Goal: Task Accomplishment & Management: Manage account settings

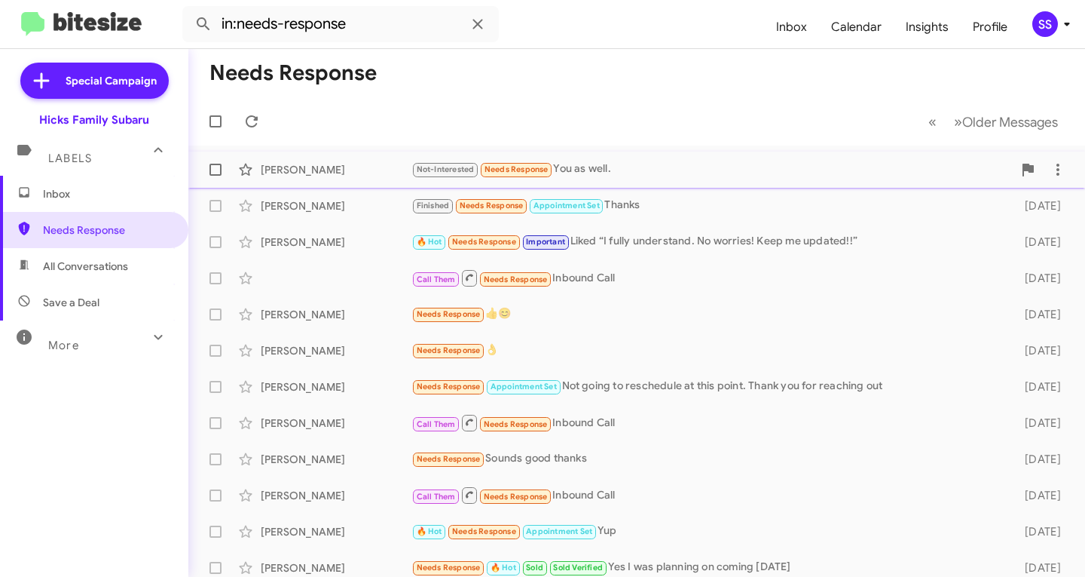
click at [702, 173] on div "Not-Interested Needs Response You as well." at bounding box center [711, 169] width 601 height 17
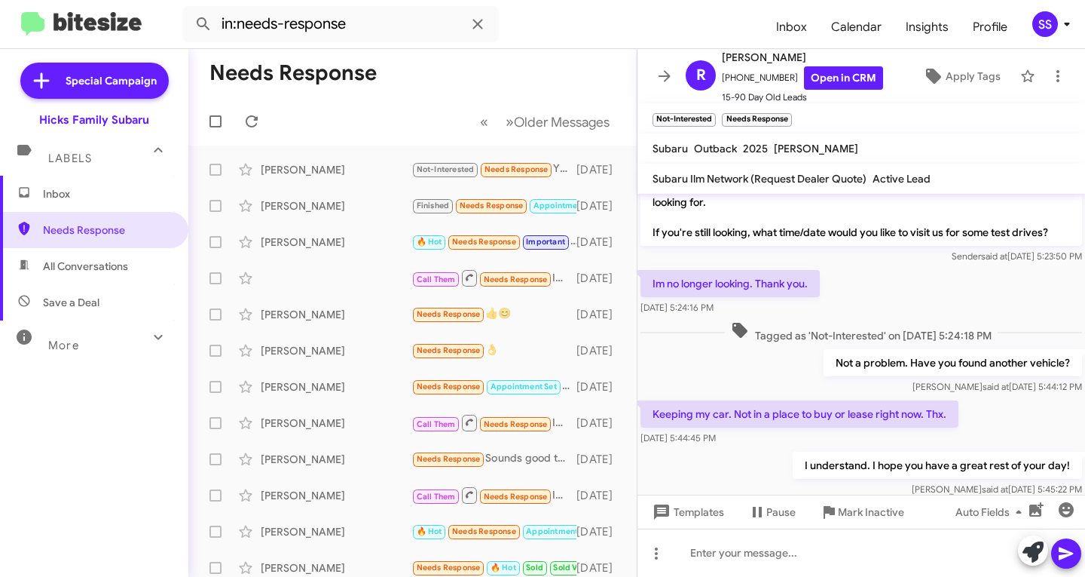
scroll to position [1320, 0]
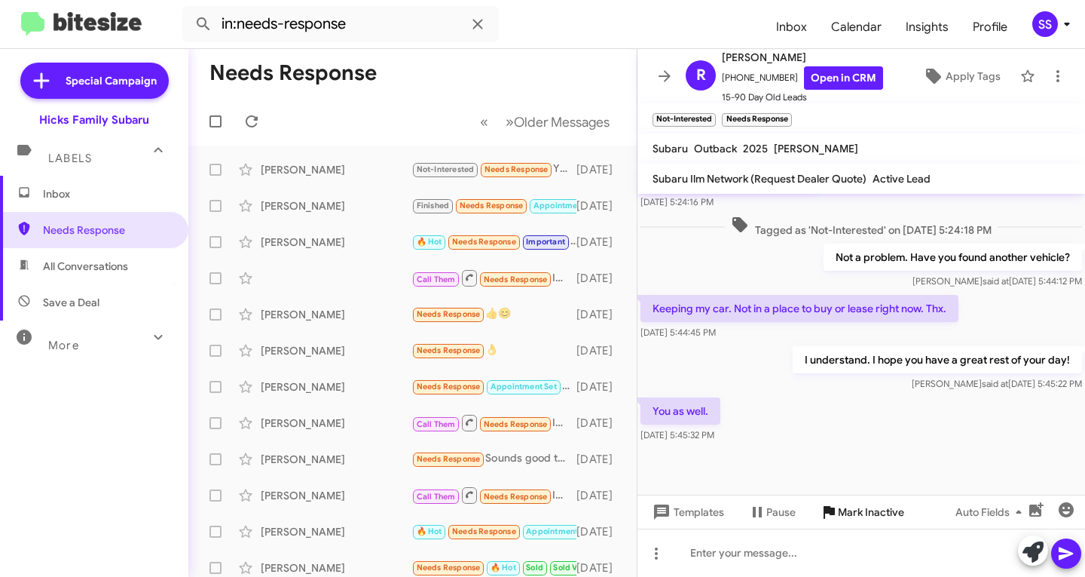
click at [878, 504] on span "Mark Inactive" at bounding box center [871, 511] width 66 height 27
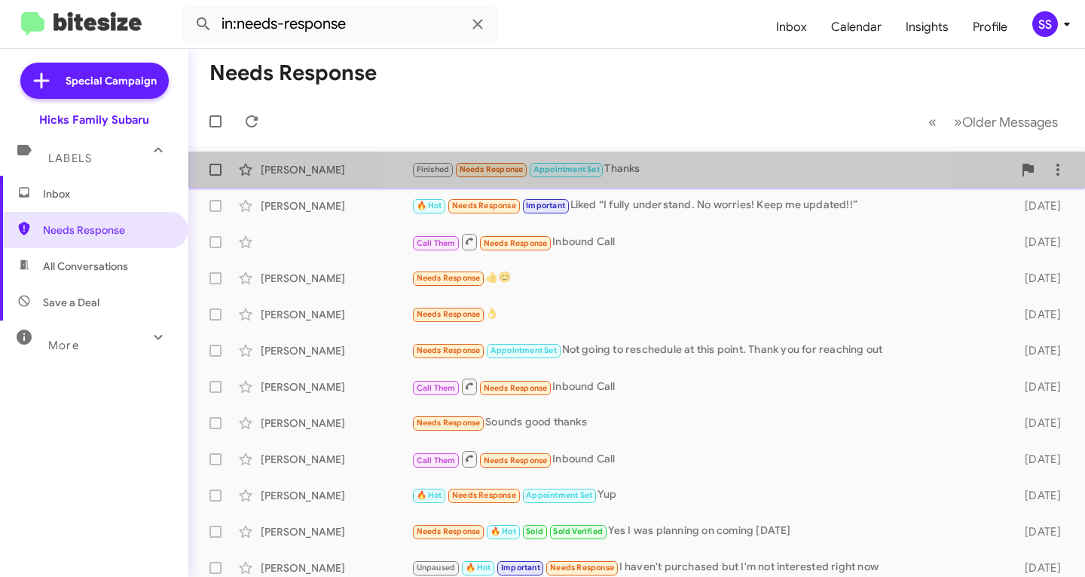
click at [662, 172] on div "Finished Needs Response Appointment Set Thanks" at bounding box center [711, 169] width 601 height 17
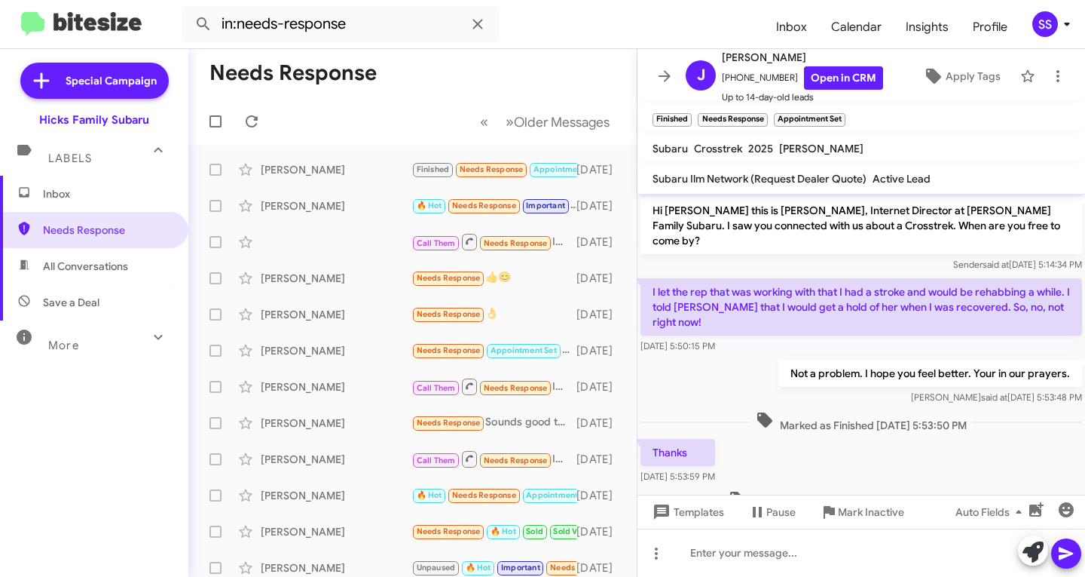
scroll to position [28, 0]
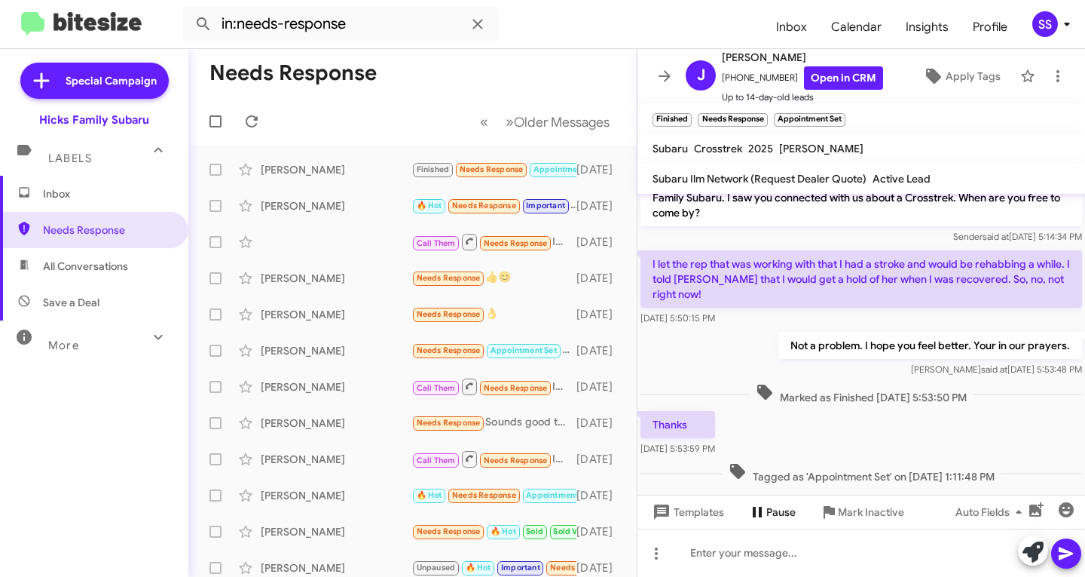
click at [791, 517] on span "Pause" at bounding box center [780, 511] width 29 height 27
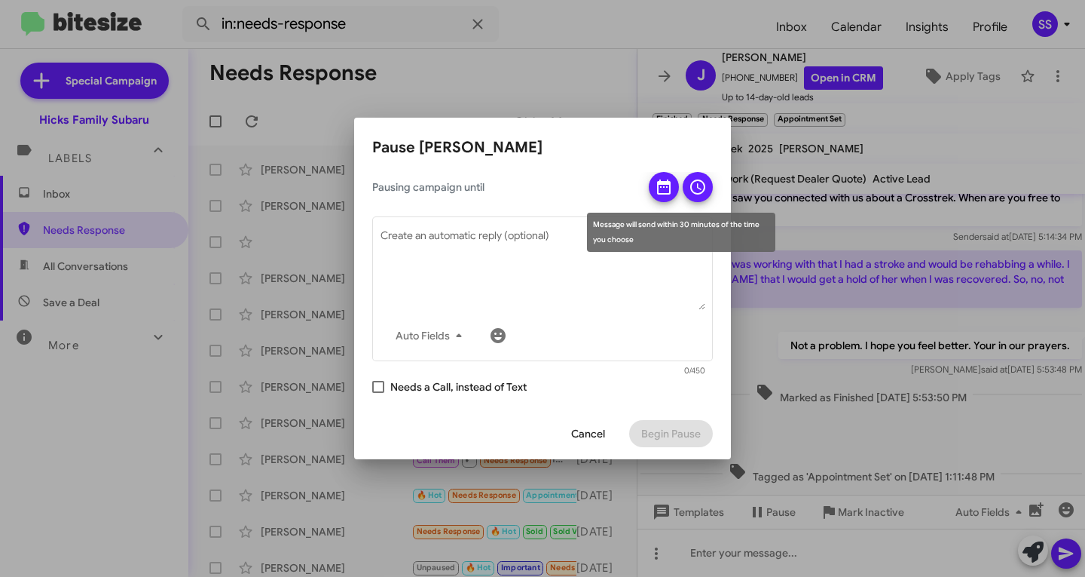
click at [665, 188] on icon at bounding box center [664, 187] width 18 height 18
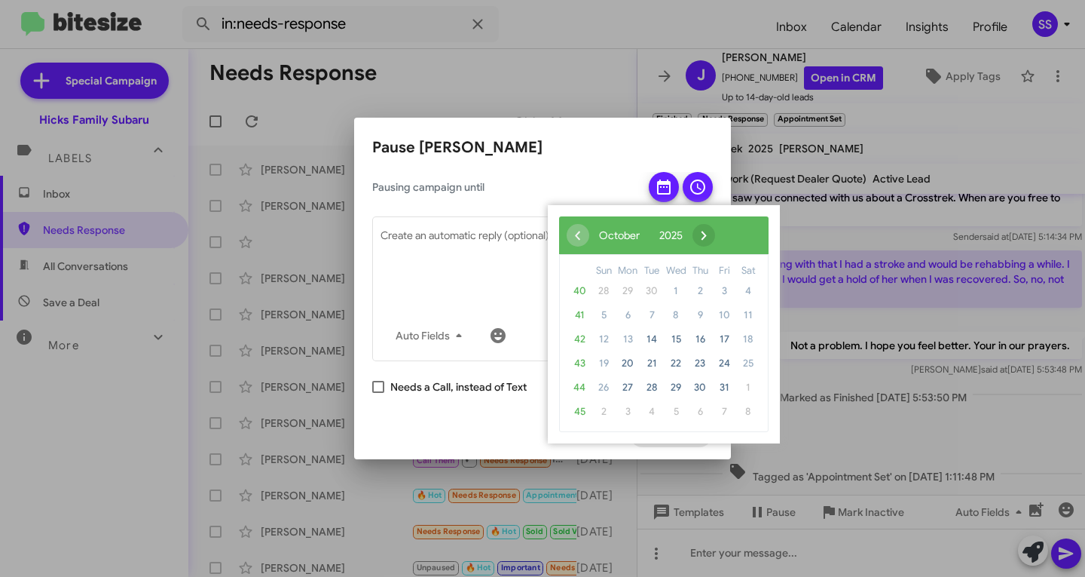
click at [715, 232] on span "›" at bounding box center [704, 235] width 23 height 23
click at [724, 234] on span "›" at bounding box center [713, 235] width 23 height 23
click at [720, 365] on span "26" at bounding box center [724, 363] width 24 height 24
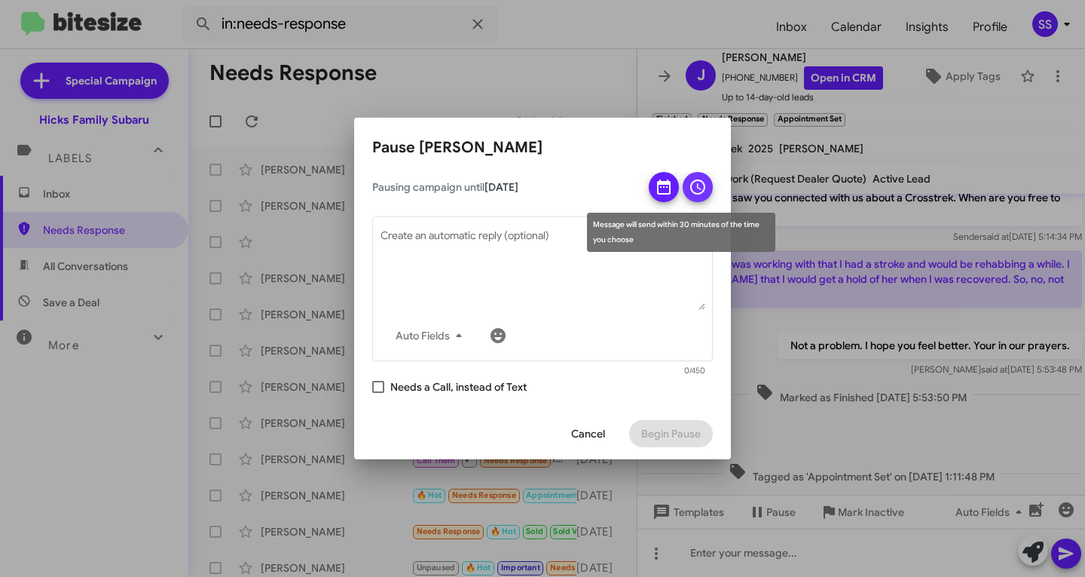
click at [703, 185] on icon at bounding box center [698, 187] width 18 height 18
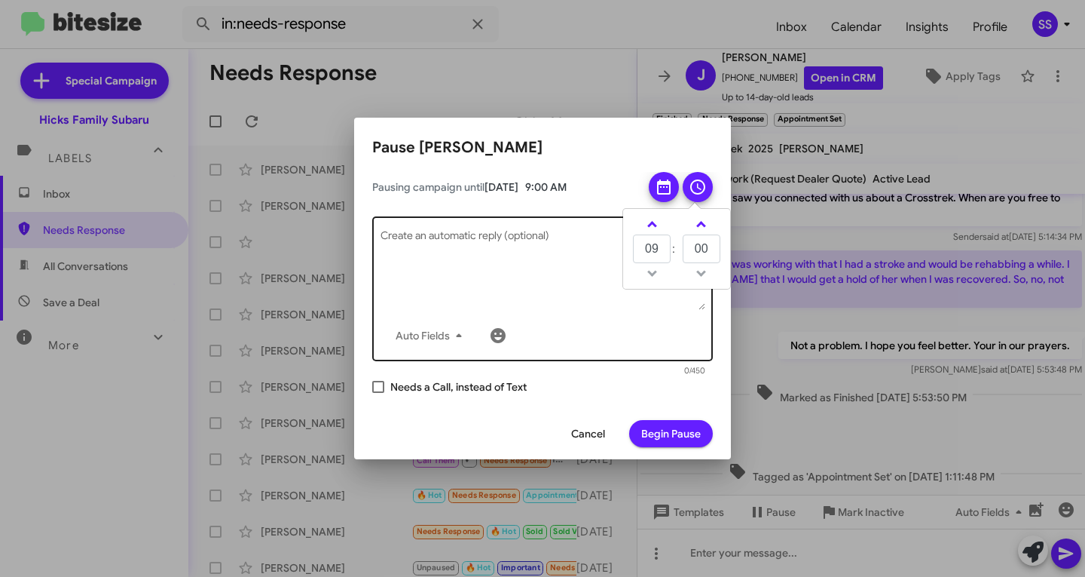
click at [461, 255] on textarea "Create an automatic reply (optional)" at bounding box center [543, 270] width 325 height 78
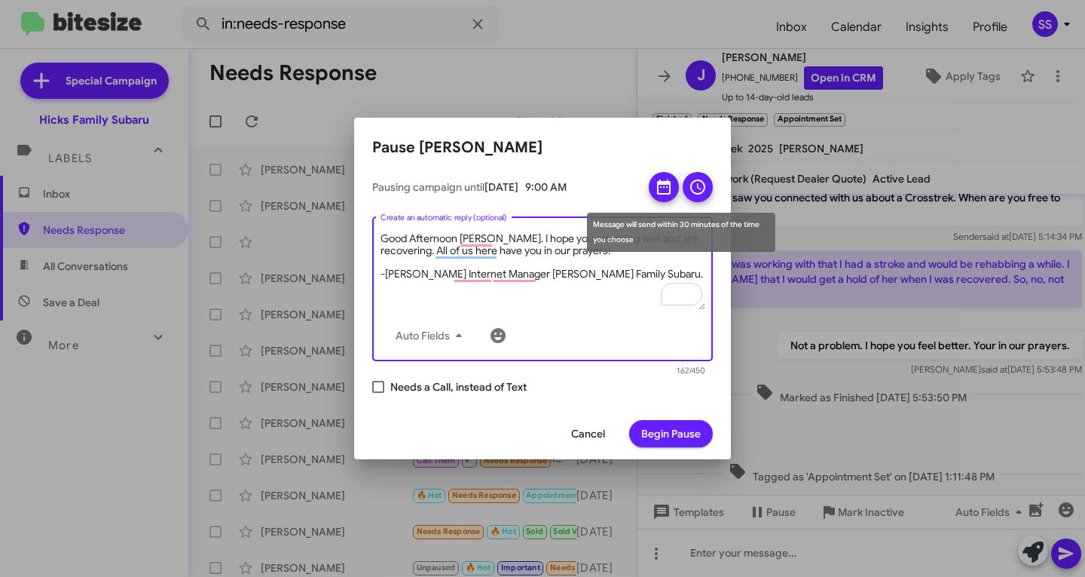
type textarea "Good Afternoon [PERSON_NAME]. I hope you are doing well and are recovering. All…"
click at [668, 185] on icon at bounding box center [664, 187] width 18 height 18
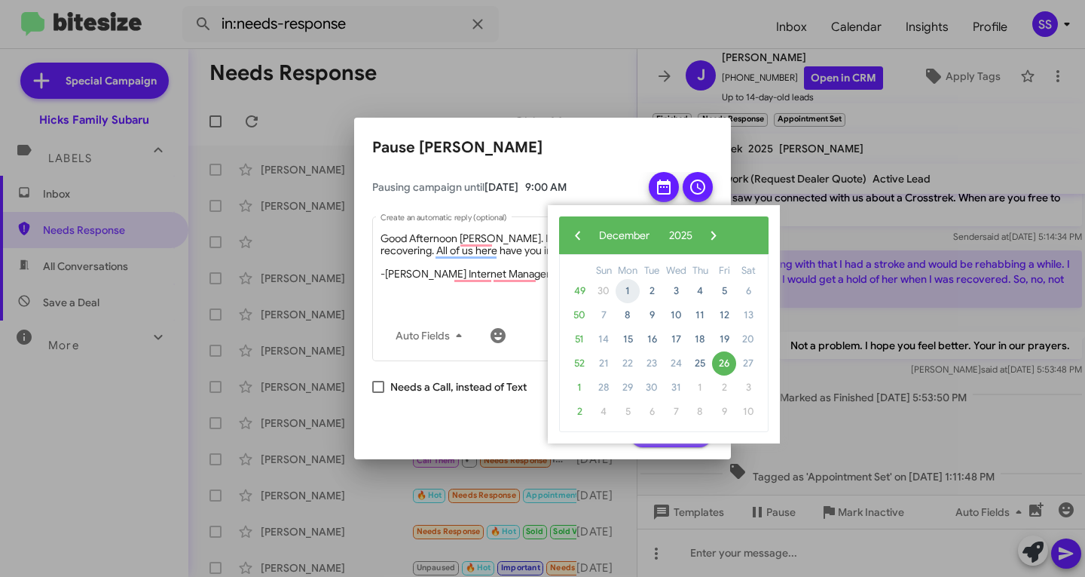
click at [620, 286] on span "1" at bounding box center [628, 291] width 24 height 24
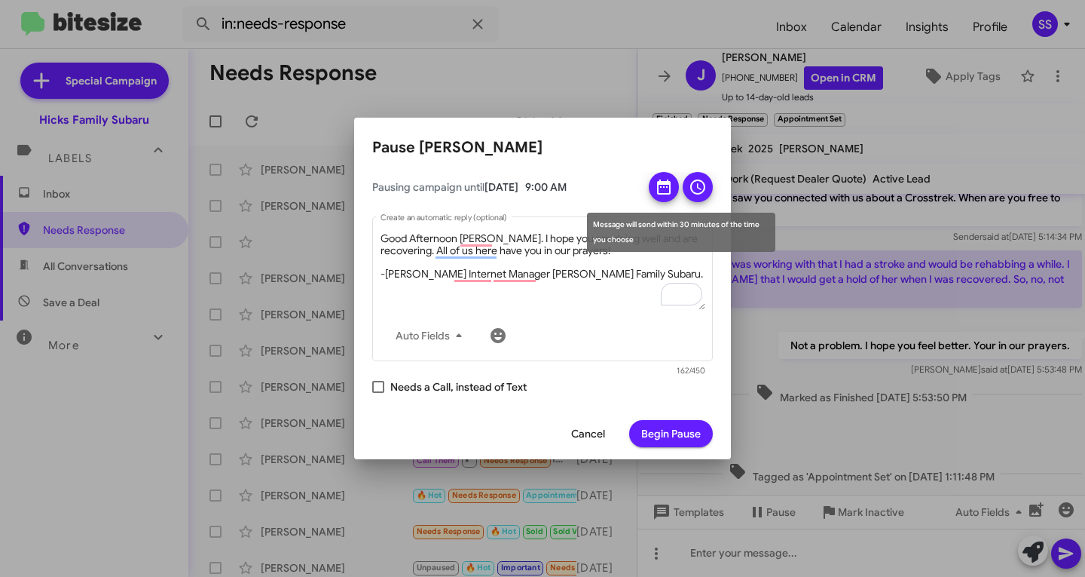
click at [704, 180] on icon at bounding box center [698, 187] width 18 height 18
click at [652, 224] on div "Message will send within 30 minutes of the time you choose" at bounding box center [681, 232] width 188 height 39
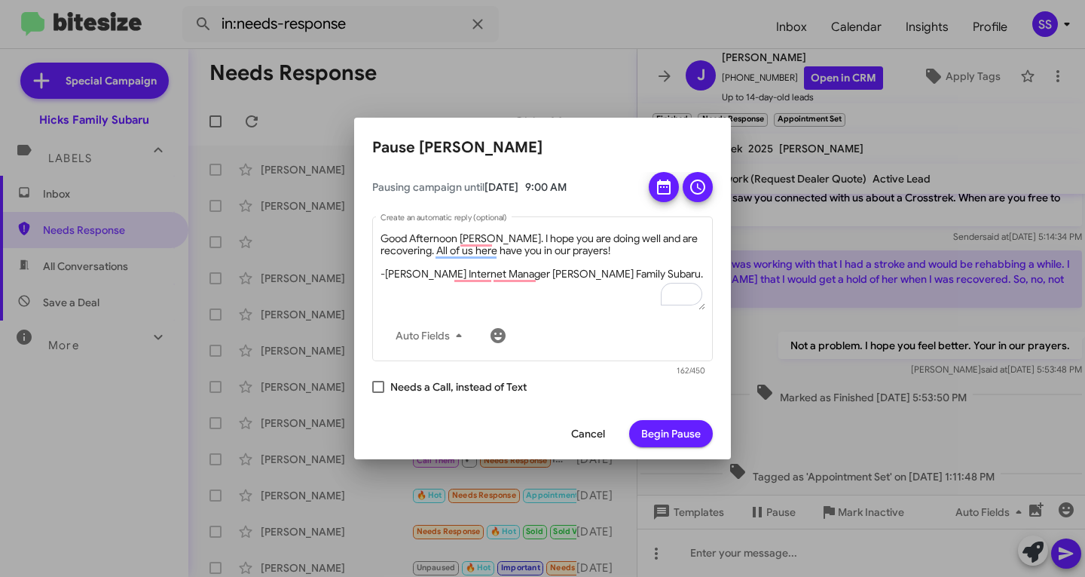
click at [687, 439] on span "Begin Pause" at bounding box center [671, 433] width 60 height 27
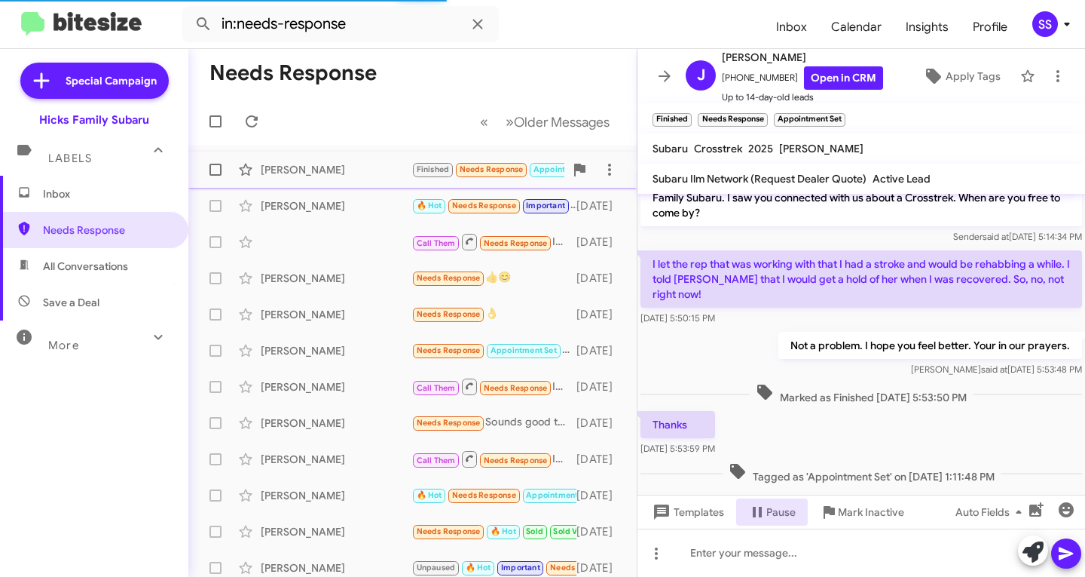
click at [350, 168] on div "[PERSON_NAME]" at bounding box center [336, 169] width 151 height 15
click at [329, 167] on div "[PERSON_NAME]" at bounding box center [336, 169] width 151 height 15
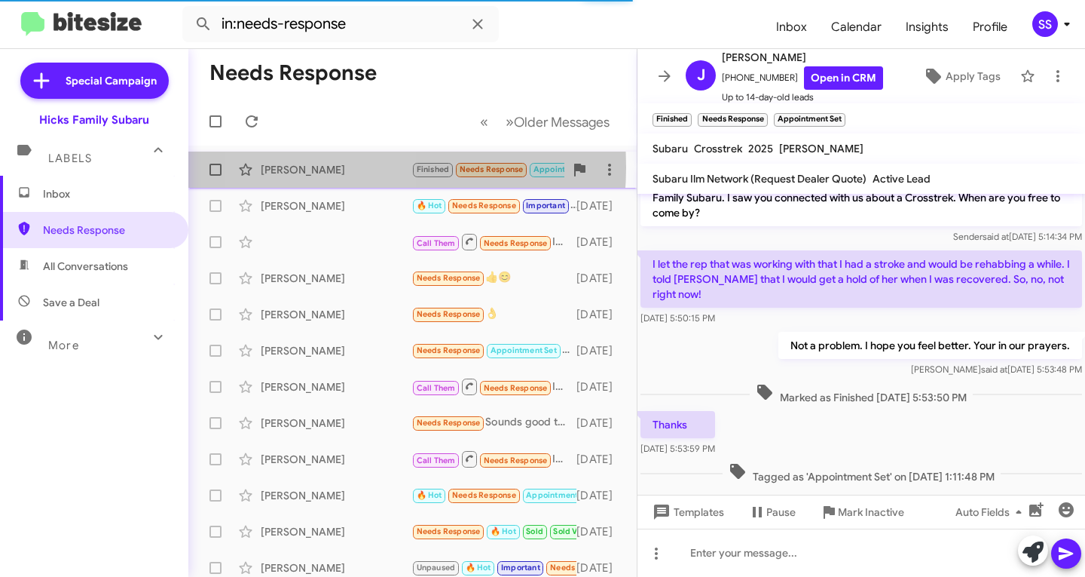
click at [329, 167] on div "[PERSON_NAME]" at bounding box center [336, 169] width 151 height 15
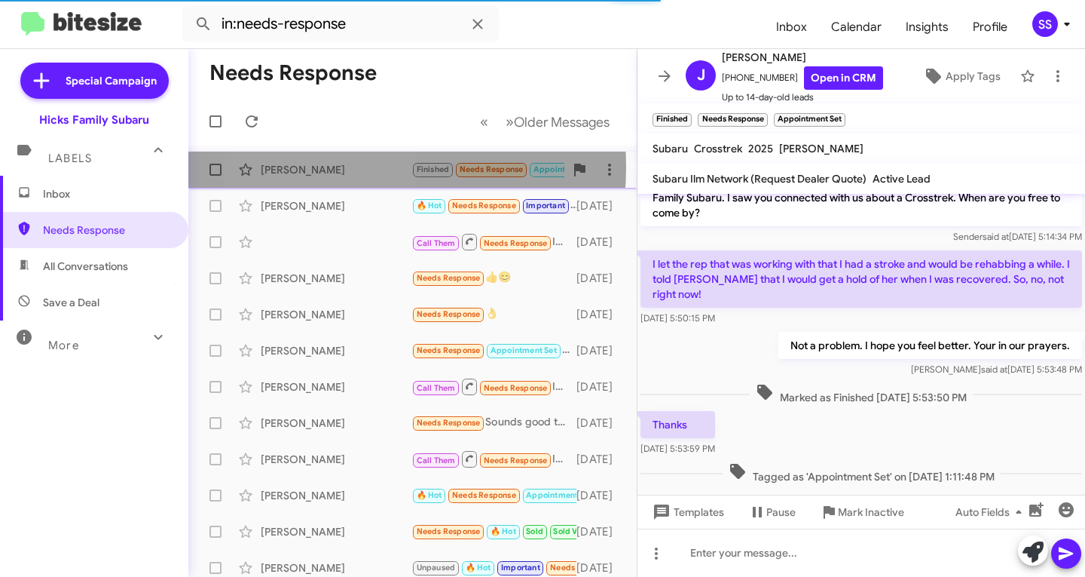
click at [329, 167] on div "[PERSON_NAME]" at bounding box center [336, 169] width 151 height 15
click at [330, 167] on div "[PERSON_NAME]" at bounding box center [336, 169] width 151 height 15
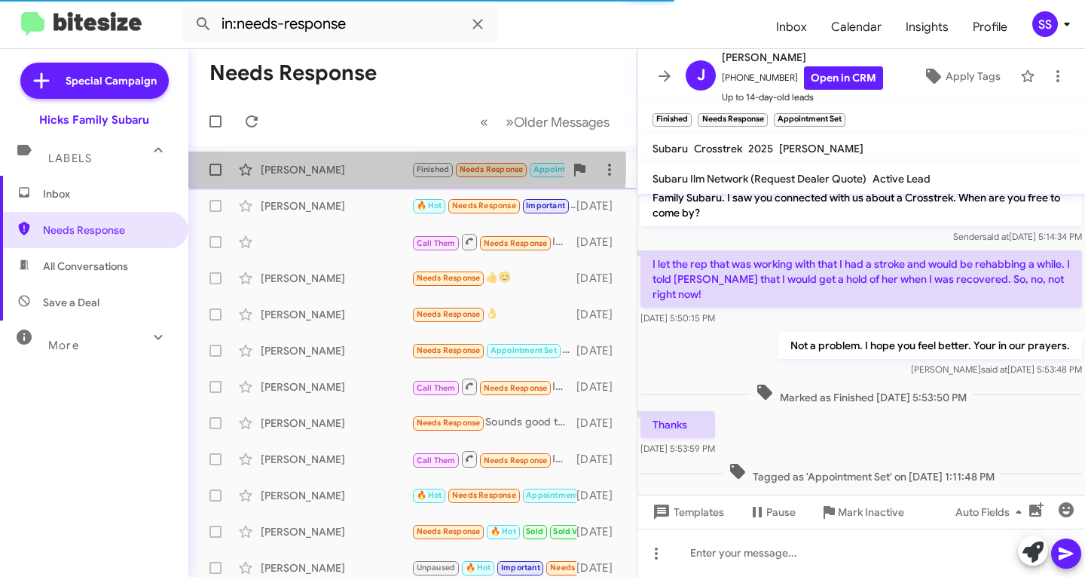
click at [330, 167] on div "[PERSON_NAME]" at bounding box center [336, 169] width 151 height 15
click at [335, 198] on div "[PERSON_NAME]" at bounding box center [336, 205] width 151 height 15
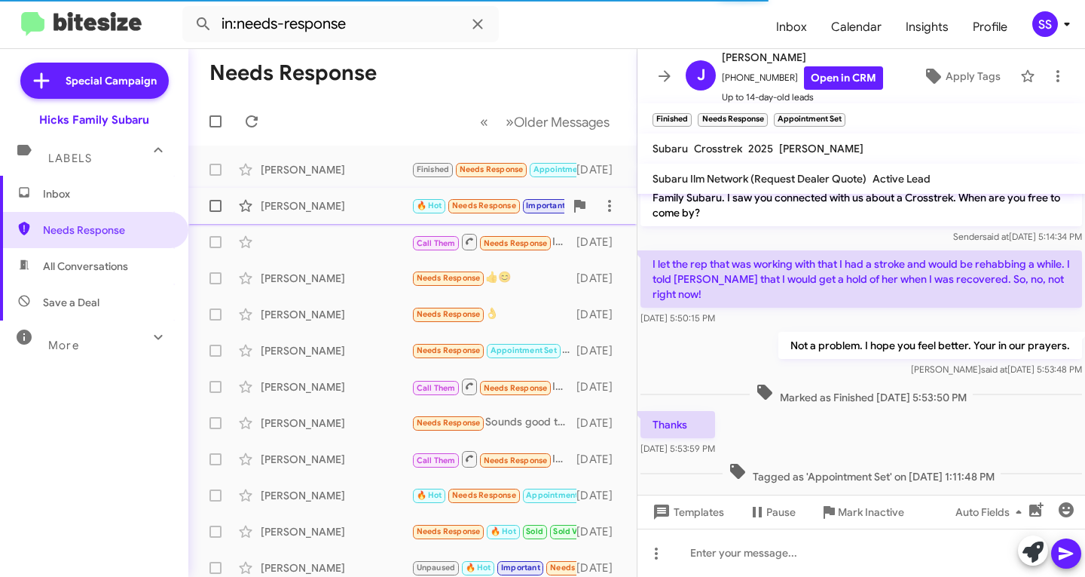
click at [327, 206] on div "[PERSON_NAME]" at bounding box center [336, 205] width 151 height 15
click at [329, 292] on div "[PERSON_NAME] Needs Response 👍😊 [DATE]" at bounding box center [412, 278] width 424 height 30
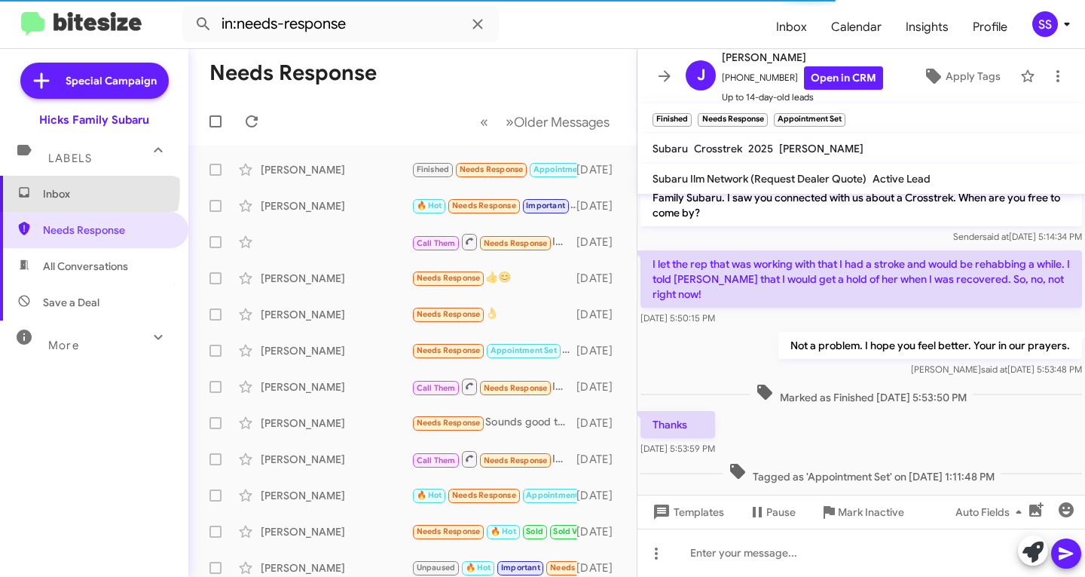
click at [84, 189] on span "Inbox" at bounding box center [107, 193] width 128 height 15
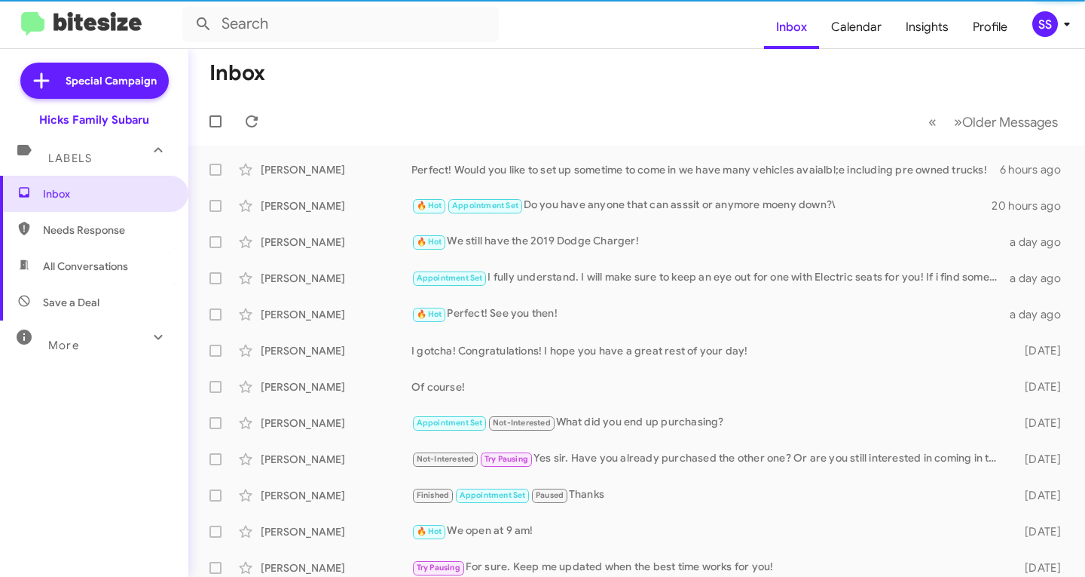
click at [98, 226] on span "Needs Response" at bounding box center [107, 229] width 128 height 15
type input "in:needs-response"
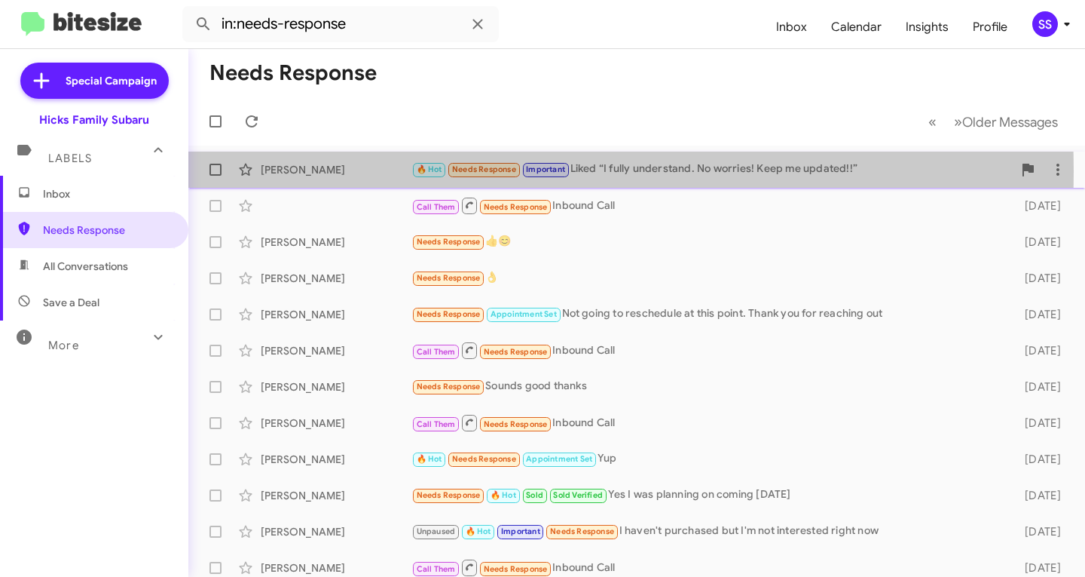
click at [372, 171] on div "[PERSON_NAME]" at bounding box center [336, 169] width 151 height 15
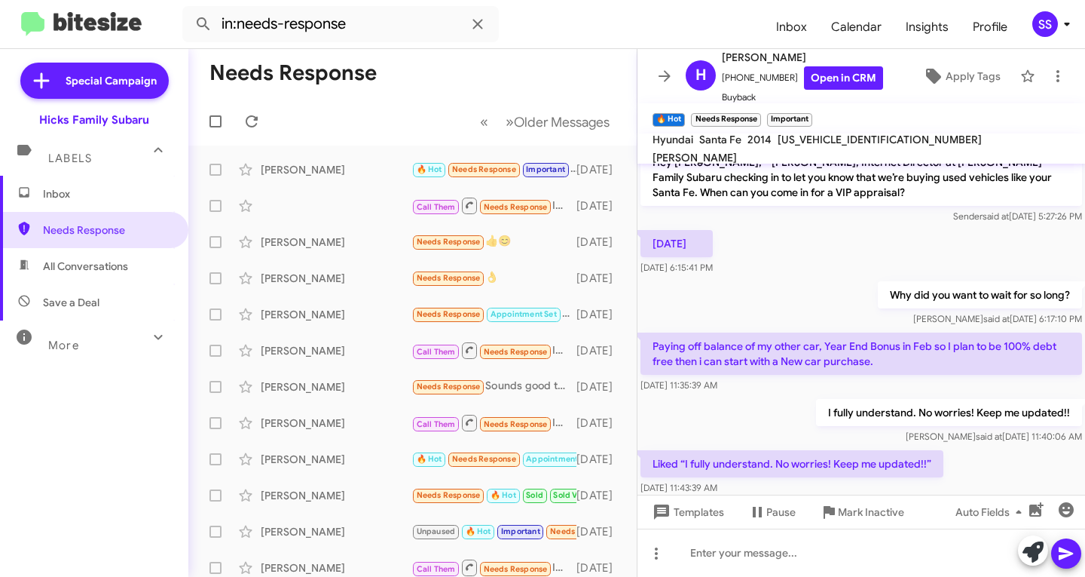
scroll to position [160, 0]
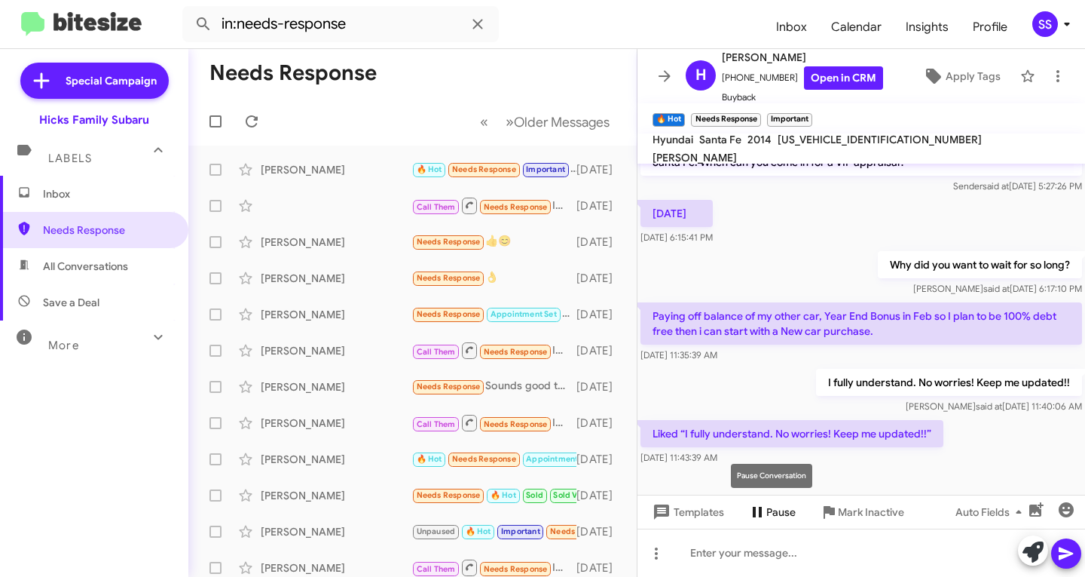
click at [786, 519] on span "Pause" at bounding box center [780, 511] width 29 height 27
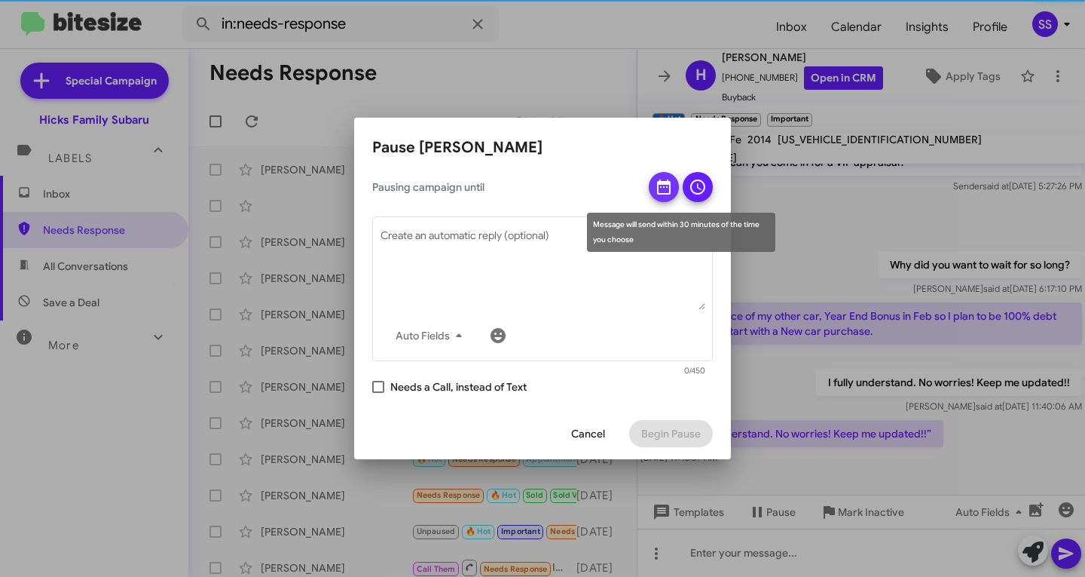
click at [665, 182] on icon at bounding box center [664, 186] width 14 height 15
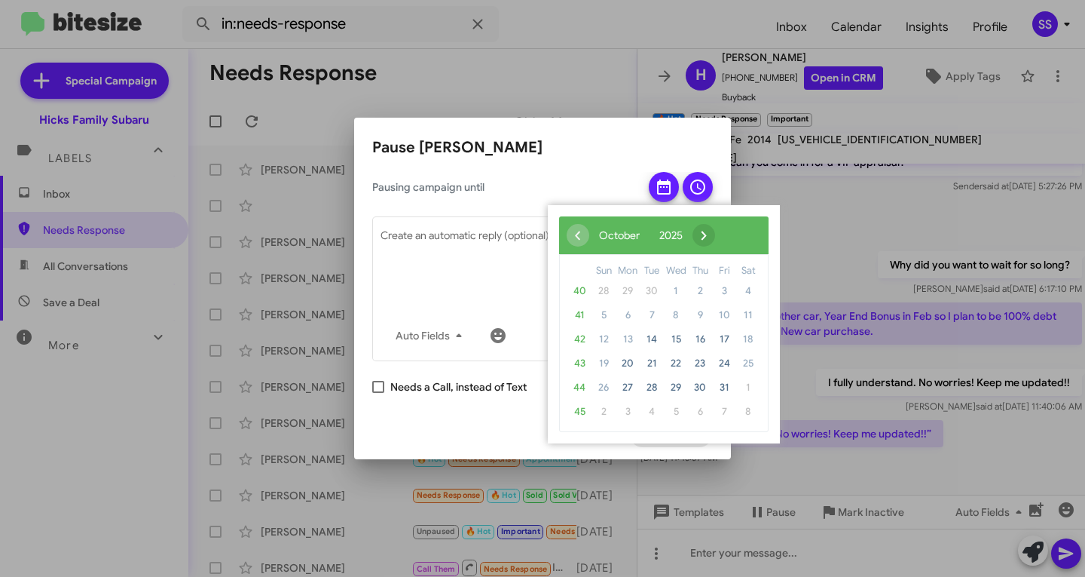
click at [715, 235] on span "›" at bounding box center [704, 235] width 23 height 23
click at [724, 235] on span "›" at bounding box center [713, 235] width 23 height 23
click at [724, 356] on span "26" at bounding box center [724, 363] width 24 height 24
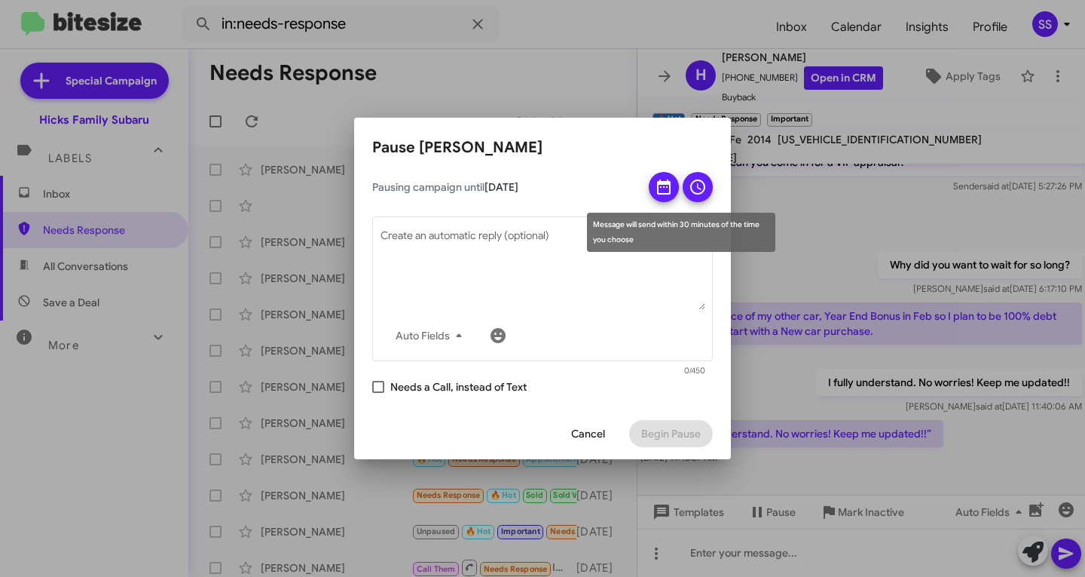
click at [704, 194] on icon at bounding box center [698, 187] width 18 height 18
click at [650, 220] on div "Message will send within 30 minutes of the time you choose" at bounding box center [681, 232] width 188 height 39
click at [698, 185] on icon at bounding box center [697, 186] width 15 height 15
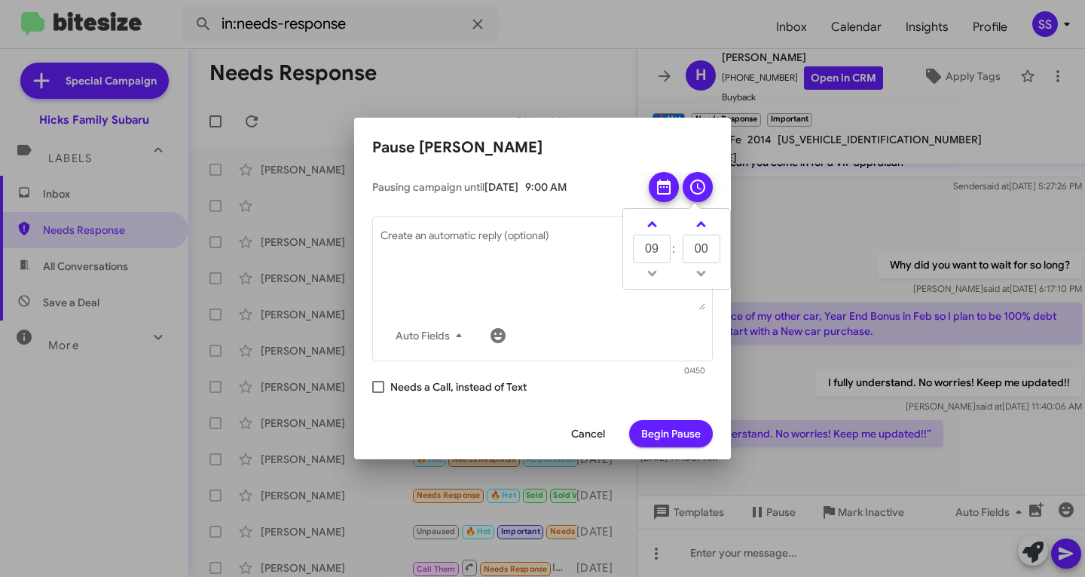
click at [694, 226] on div "Message will send within 30 minutes of the time you choose" at bounding box center [681, 232] width 188 height 39
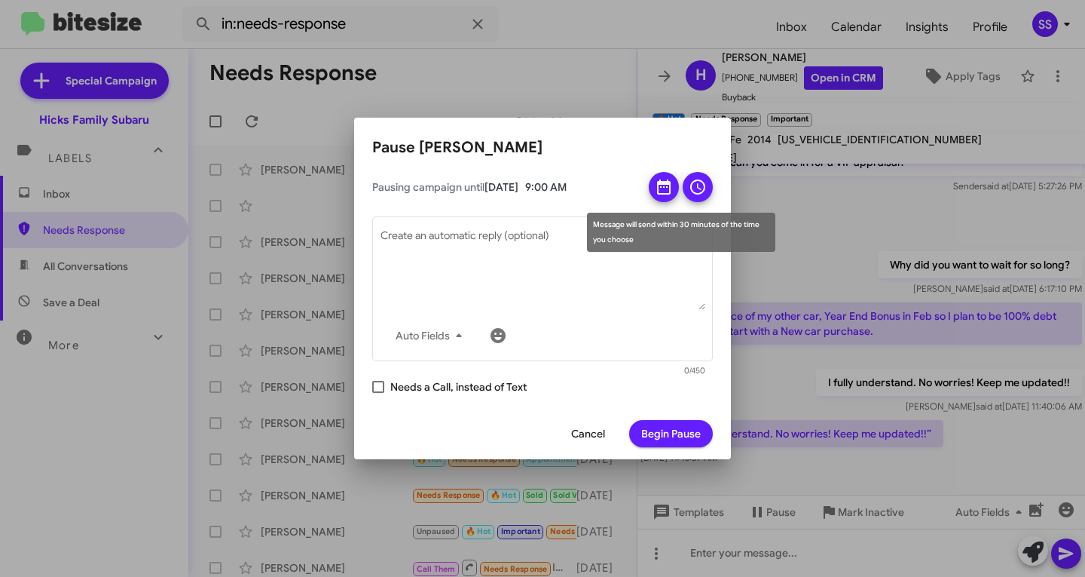
click at [701, 173] on span at bounding box center [698, 187] width 18 height 30
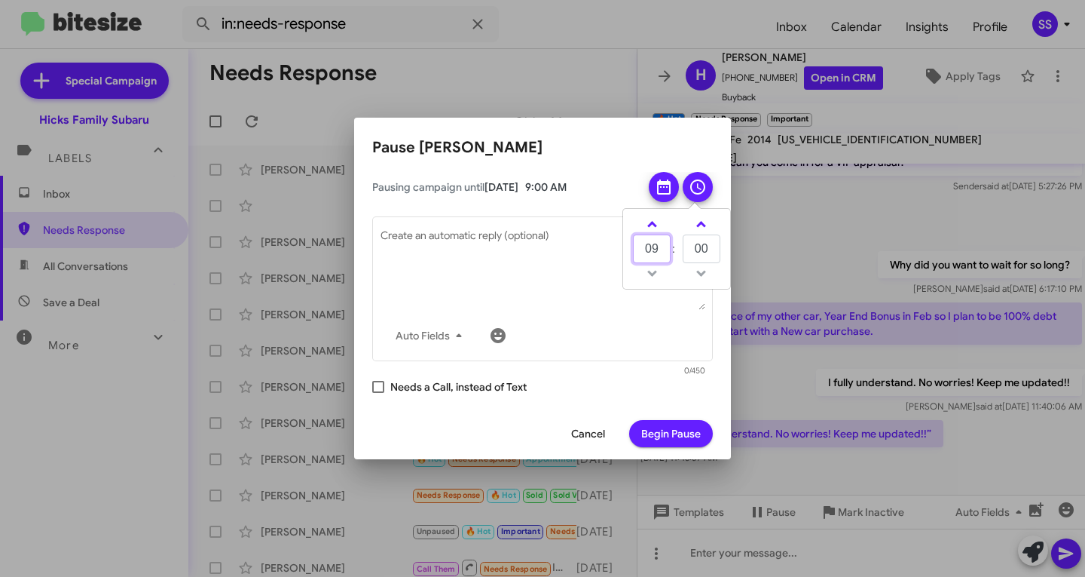
click at [659, 243] on input "09" at bounding box center [652, 248] width 38 height 29
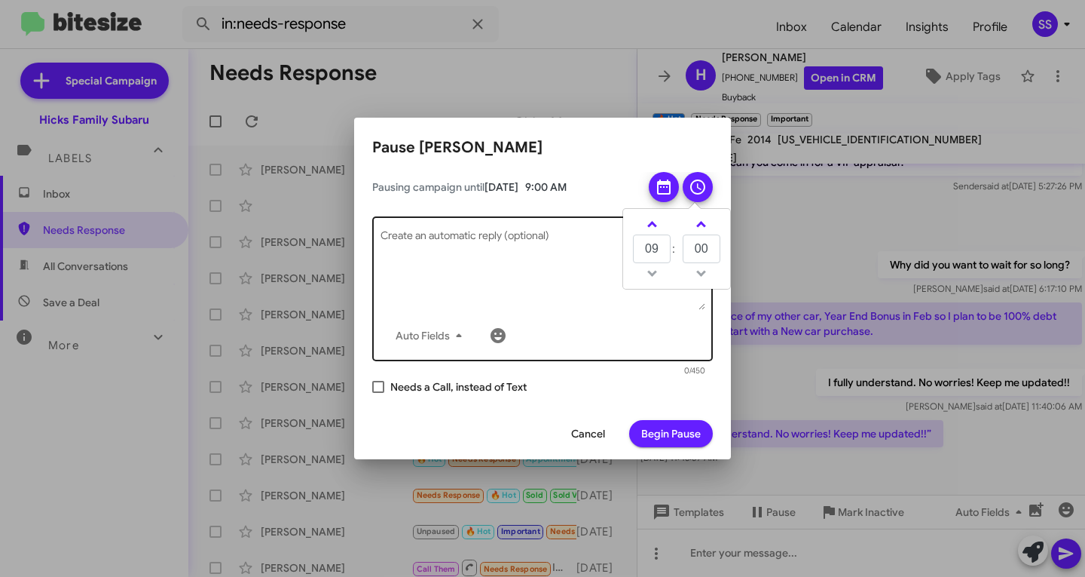
click at [506, 249] on textarea "Create an automatic reply (optional)" at bounding box center [543, 270] width 325 height 78
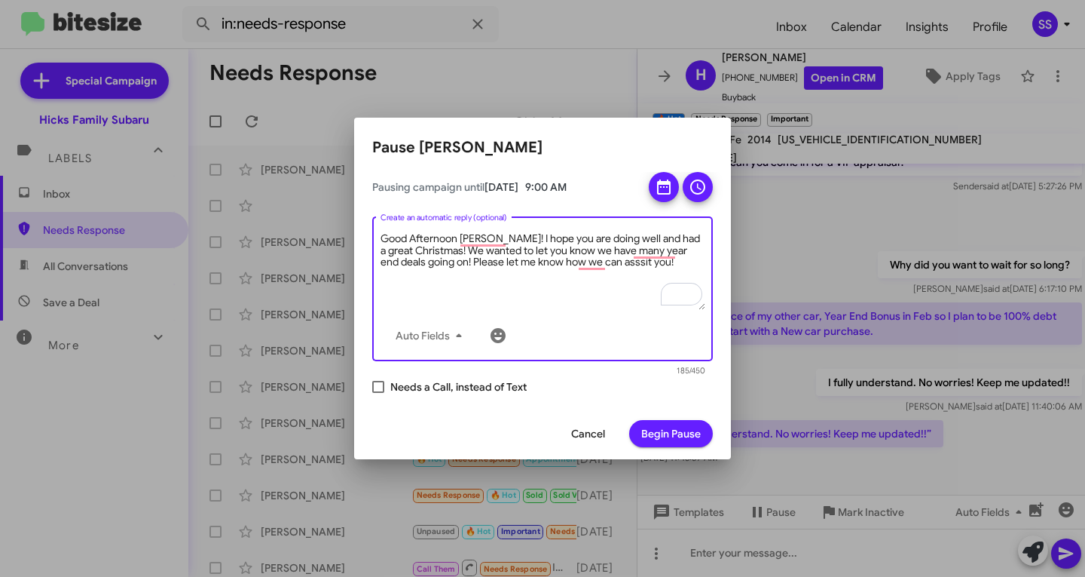
click at [426, 259] on textarea "Good Afternoon [PERSON_NAME]! I hope you are doing well and had a great Christm…" at bounding box center [543, 270] width 325 height 78
click at [596, 273] on textarea "Good Afternoon [PERSON_NAME]! I hope you are doing well and had a great Christm…" at bounding box center [543, 270] width 325 height 78
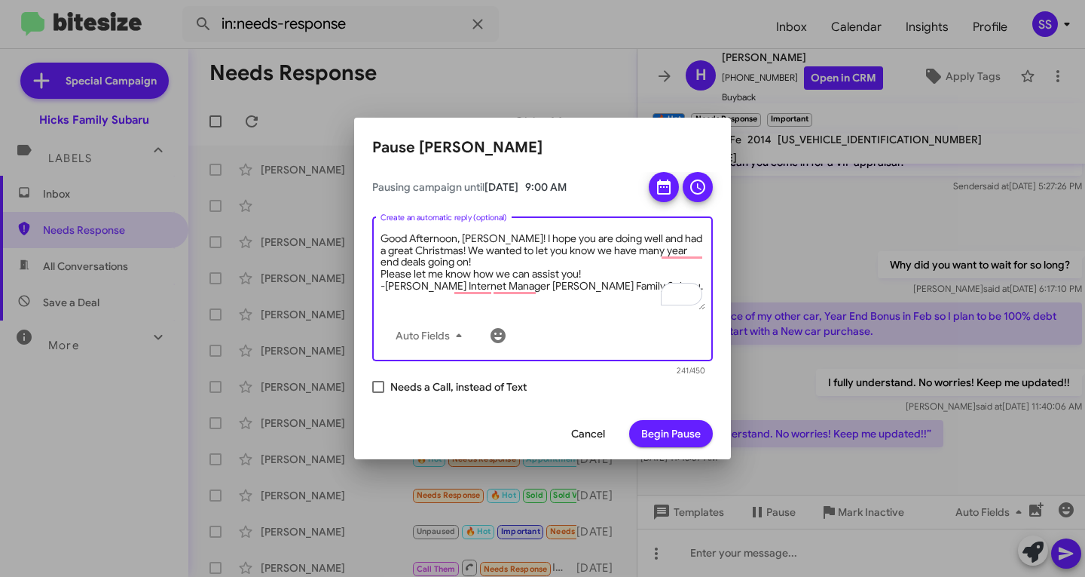
type textarea "Good Afternoon, [PERSON_NAME]! I hope you are doing well and had a great Christ…"
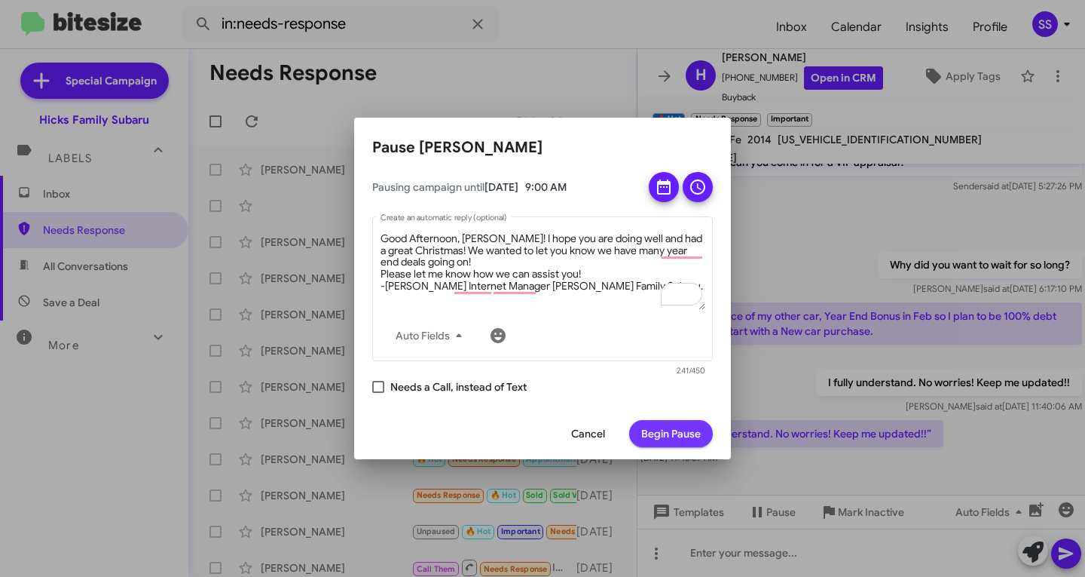
click at [674, 426] on span "Begin Pause" at bounding box center [671, 433] width 60 height 27
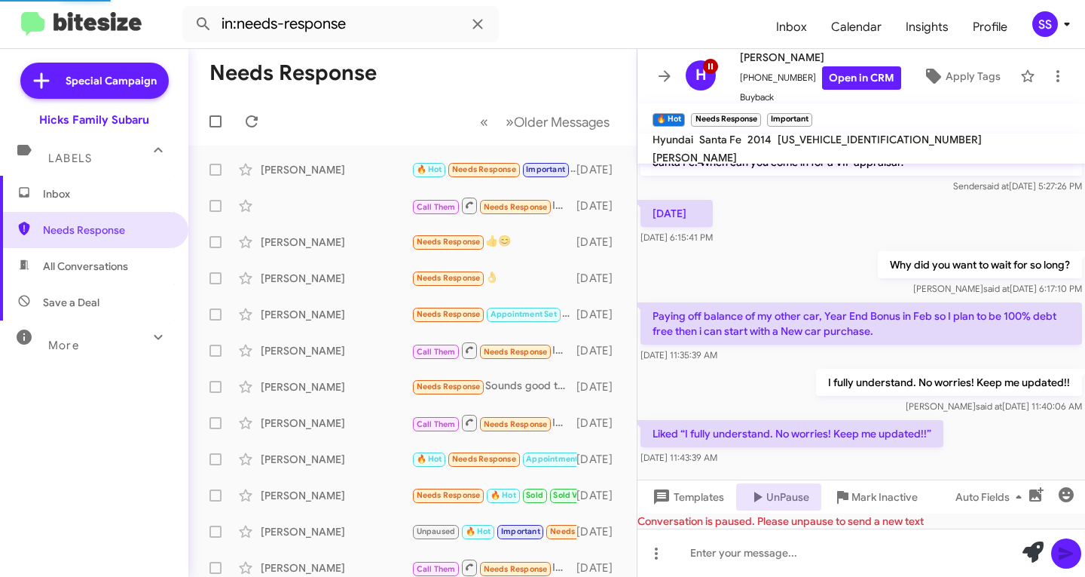
scroll to position [364, 0]
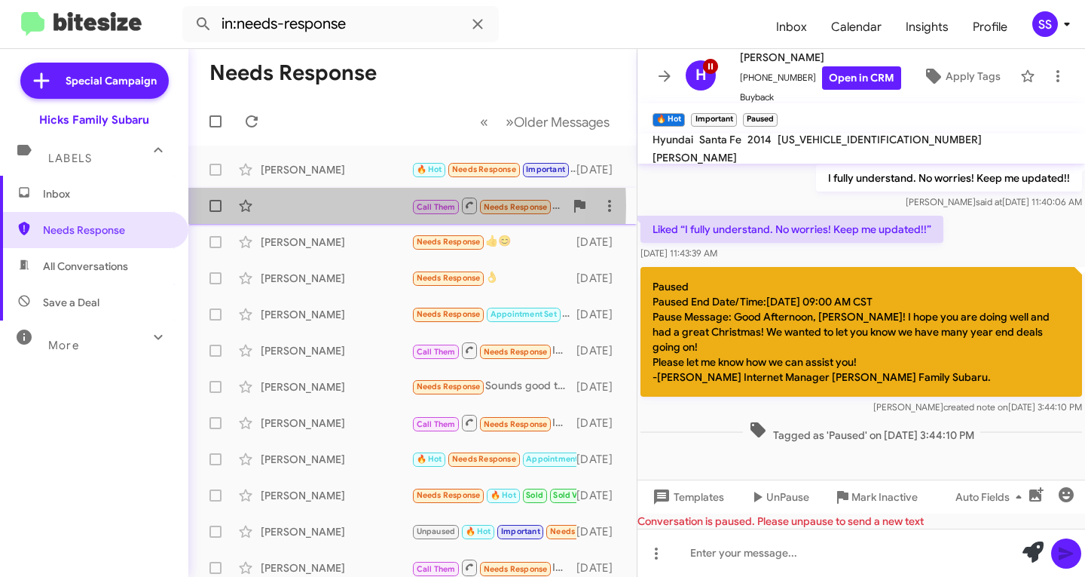
click at [318, 206] on div "Call Them Needs Response Inbound Call [DATE]" at bounding box center [412, 206] width 424 height 30
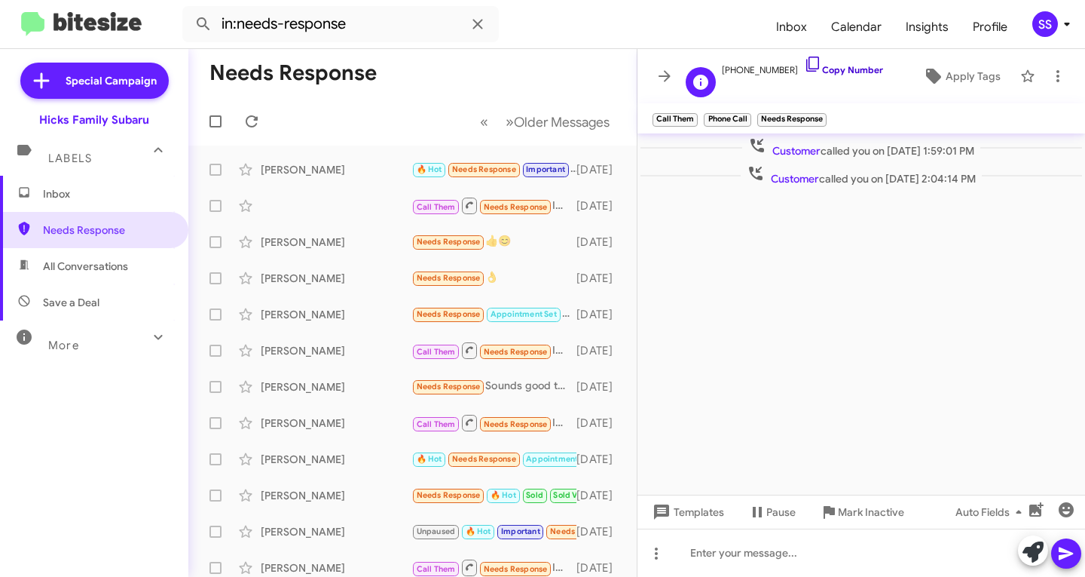
click at [804, 68] on icon at bounding box center [813, 64] width 18 height 18
click at [353, 241] on div "[PERSON_NAME]" at bounding box center [336, 241] width 151 height 15
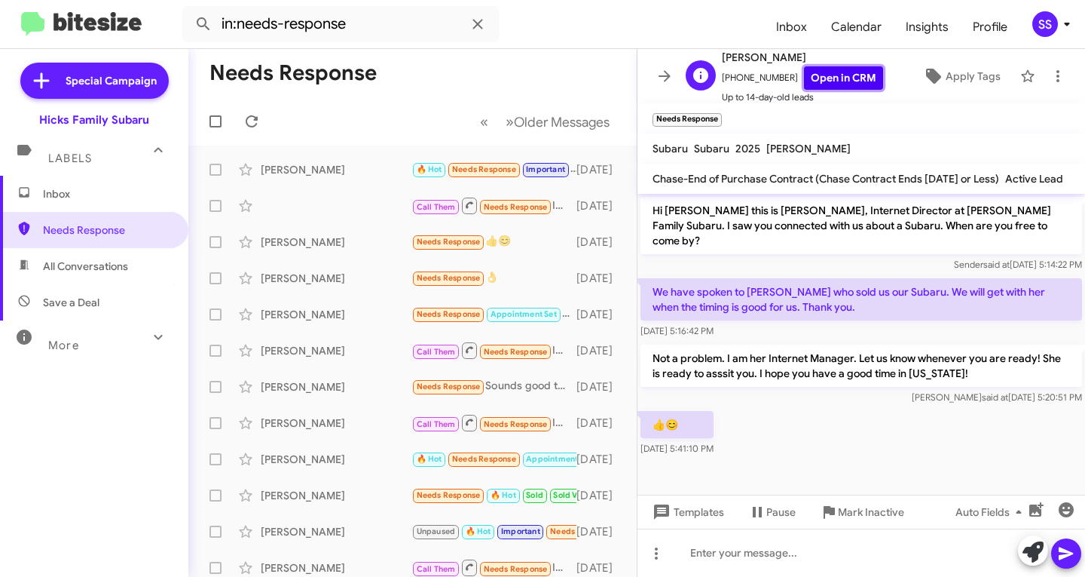
click at [839, 79] on link "Open in CRM" at bounding box center [843, 77] width 79 height 23
click at [784, 518] on span "Pause" at bounding box center [780, 511] width 29 height 27
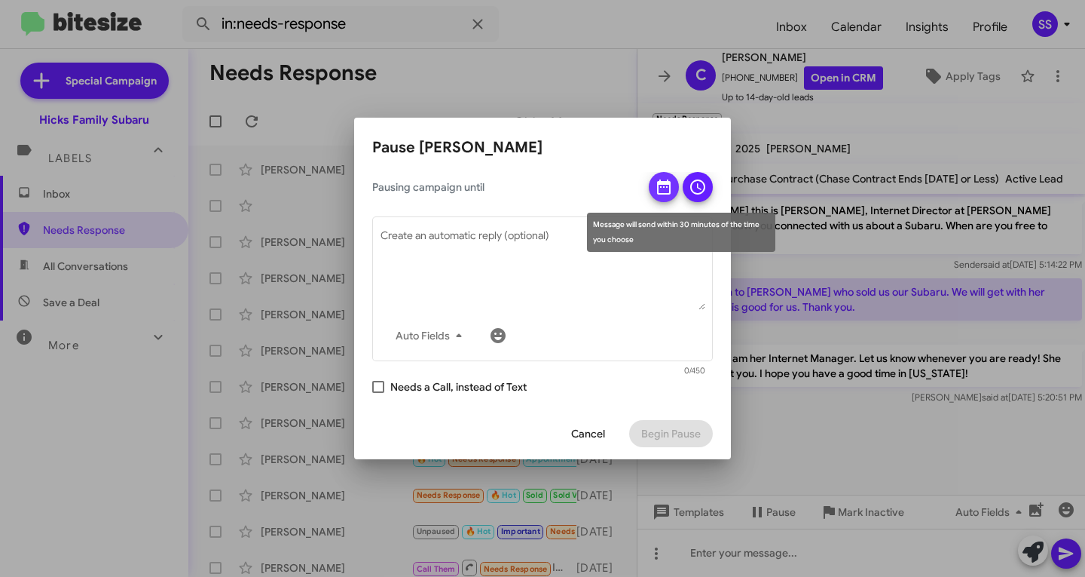
click at [662, 183] on icon at bounding box center [664, 186] width 14 height 15
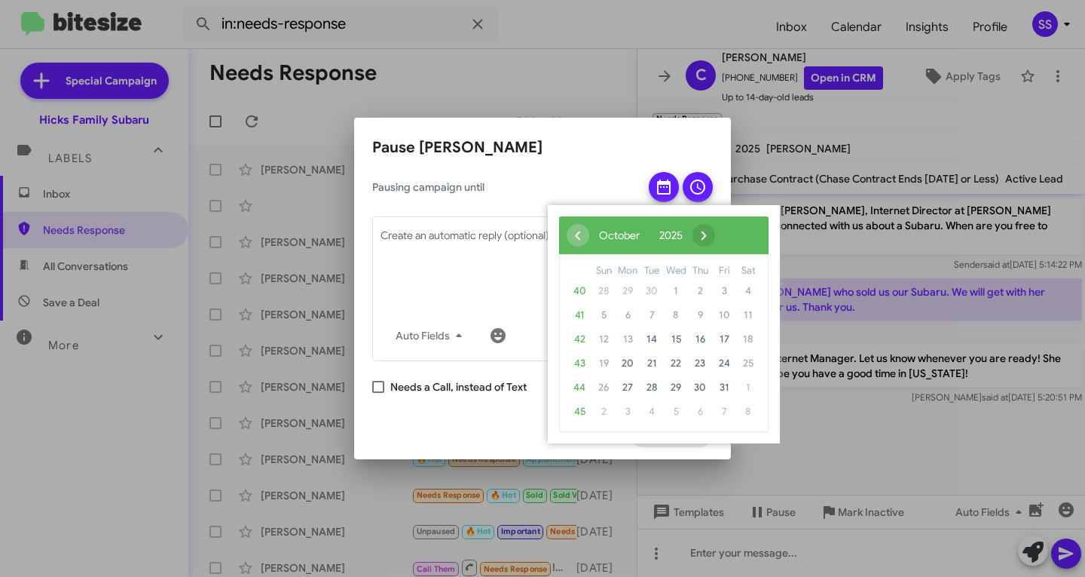
click at [715, 239] on span "›" at bounding box center [704, 235] width 23 height 23
click at [724, 239] on span "›" at bounding box center [713, 235] width 23 height 23
click at [701, 363] on span "25" at bounding box center [700, 363] width 24 height 24
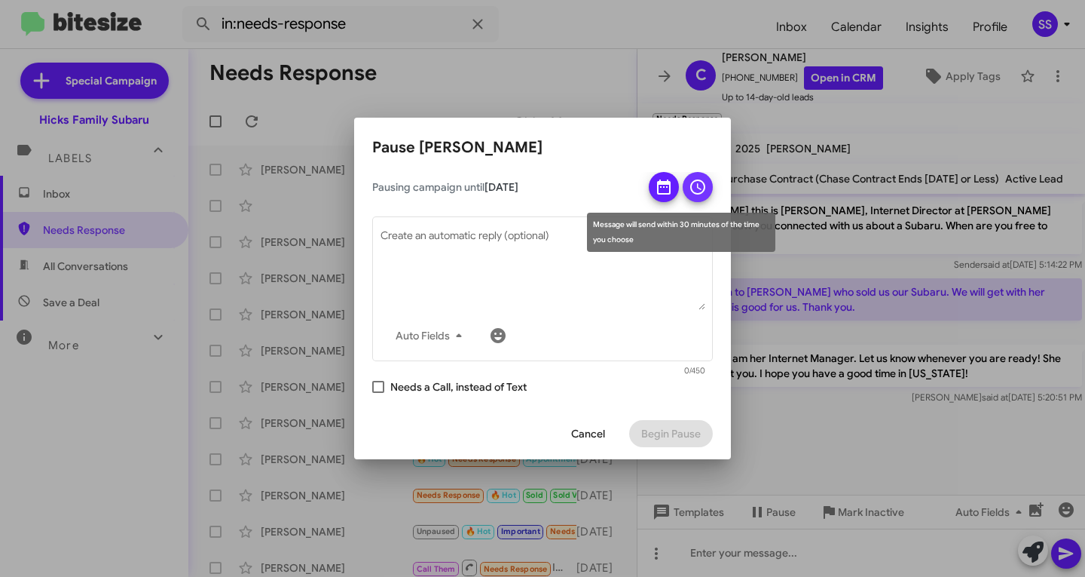
click at [708, 191] on button at bounding box center [698, 187] width 30 height 30
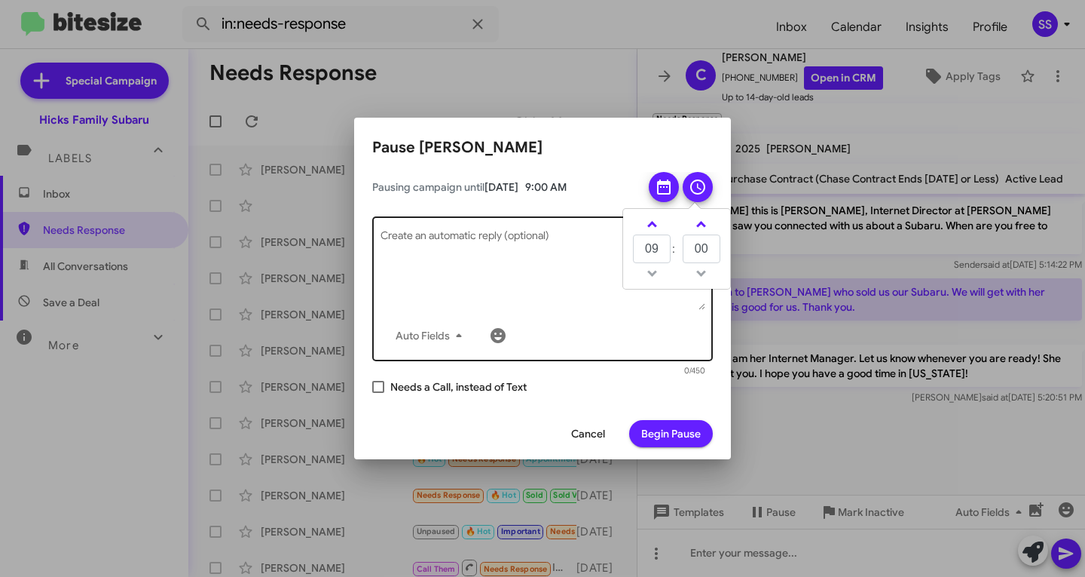
click at [456, 228] on div "Auto Fields Create an automatic reply (optional)" at bounding box center [543, 287] width 325 height 147
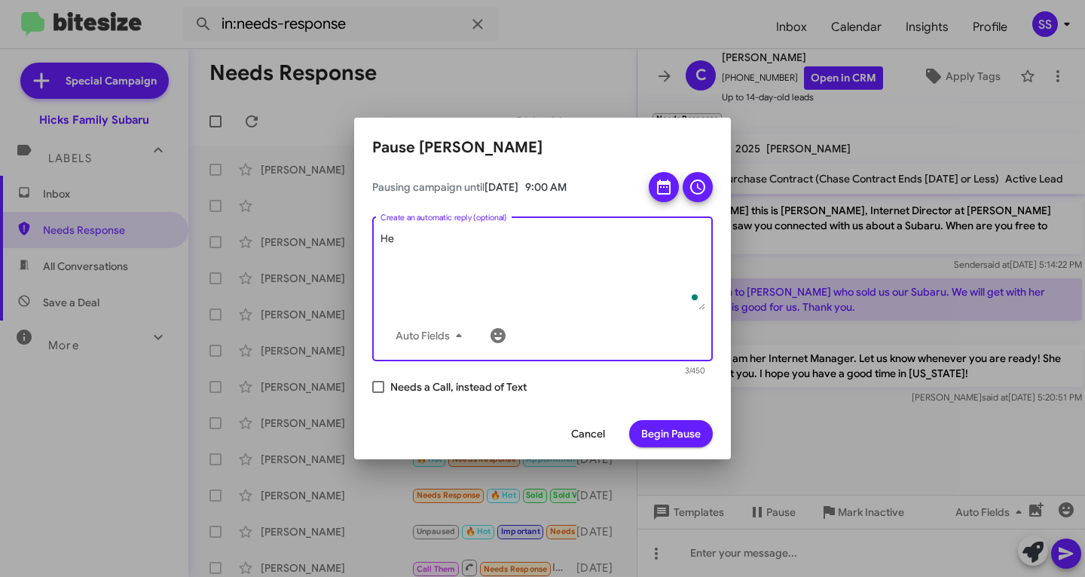
type textarea "H"
type textarea "G"
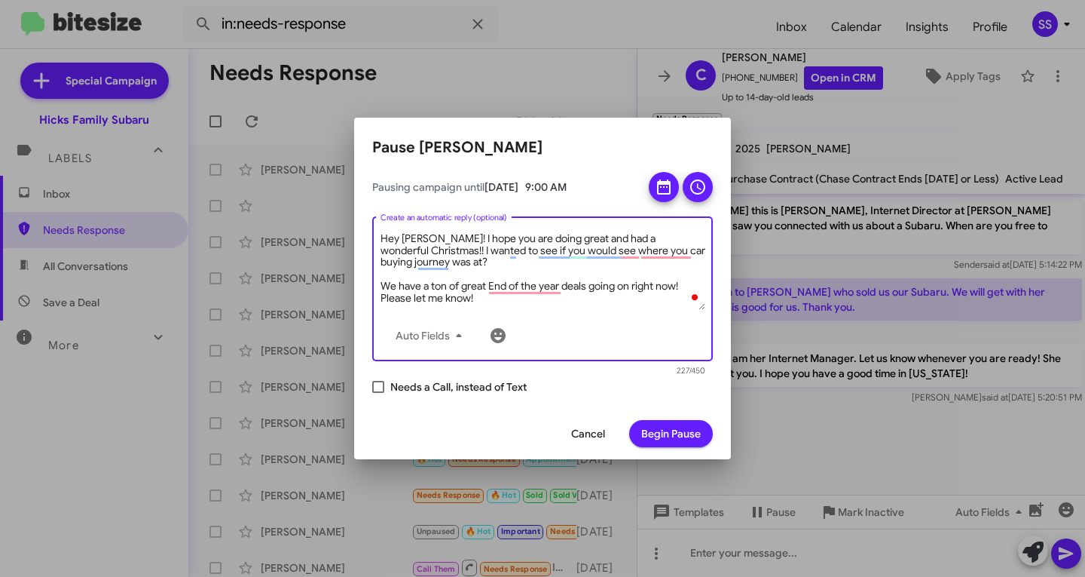
scroll to position [7, 0]
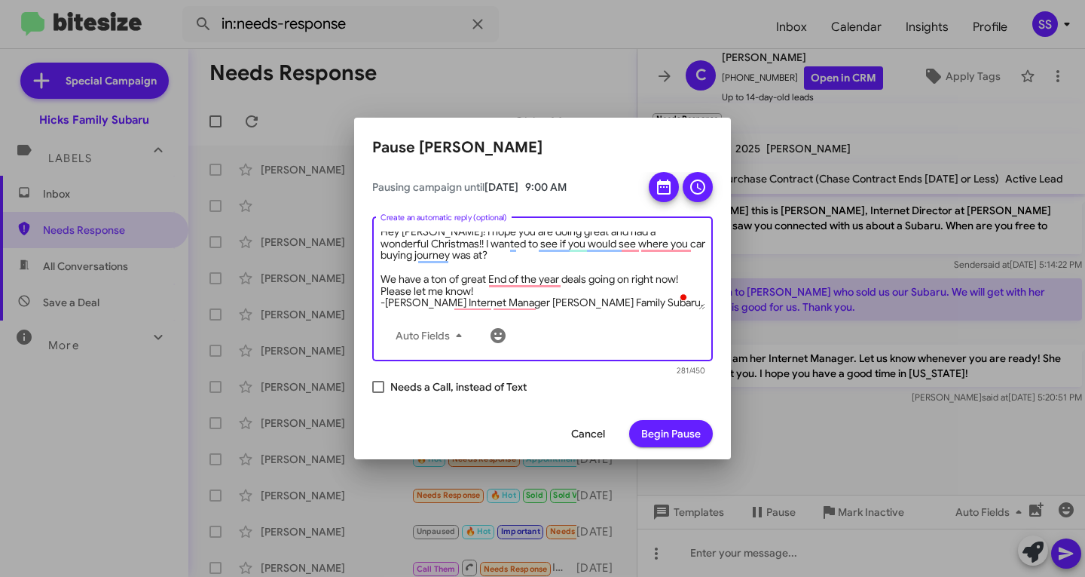
click at [381, 280] on textarea "Hey [PERSON_NAME]! I hope you are doing great and had a wonderful Christmas!! I…" at bounding box center [543, 270] width 325 height 78
click at [476, 293] on textarea "Hey [PERSON_NAME]! I hope you are doing great and had a wonderful Christmas!! I…" at bounding box center [543, 270] width 325 height 78
click at [686, 279] on textarea "Hey [PERSON_NAME]! I hope you are doing great and had a wonderful Christmas!! I…" at bounding box center [543, 270] width 325 height 78
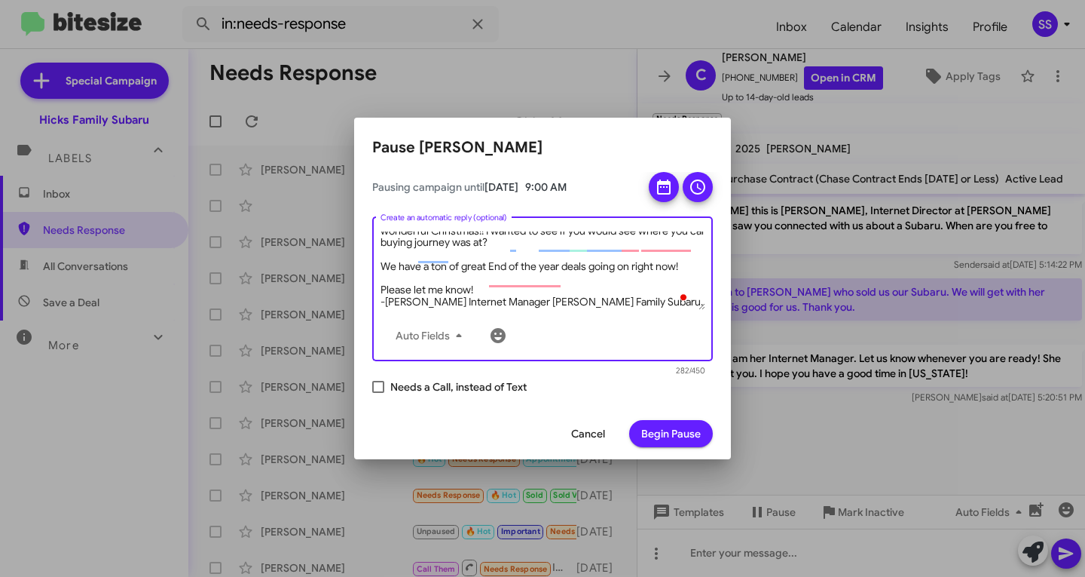
scroll to position [20, 0]
type textarea "Hey [PERSON_NAME]! I hope you are doing great and had a wonderful Christmas!! I…"
click at [692, 437] on span "Begin Pause" at bounding box center [671, 433] width 60 height 27
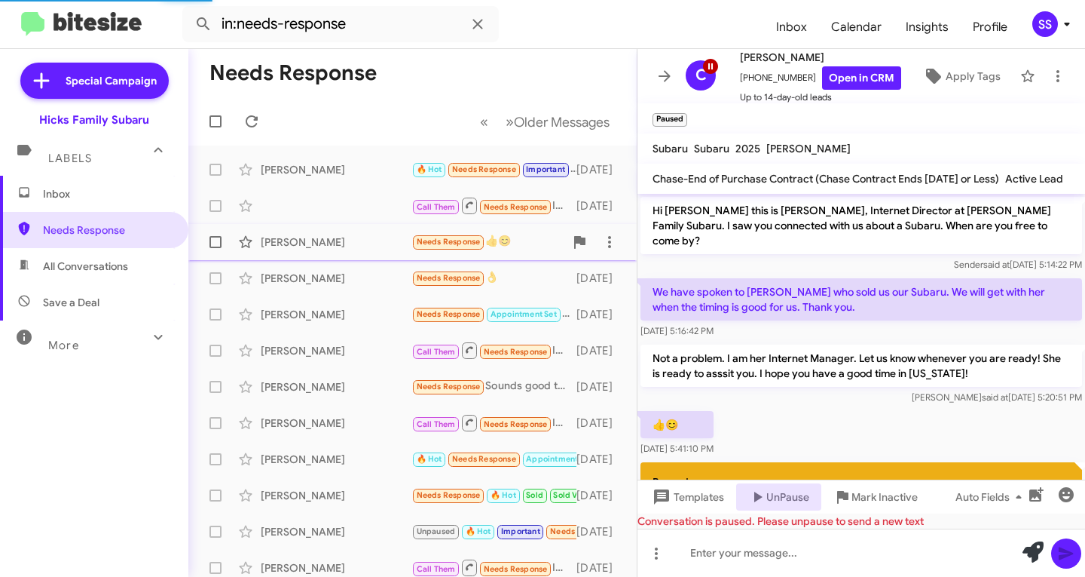
scroll to position [199, 0]
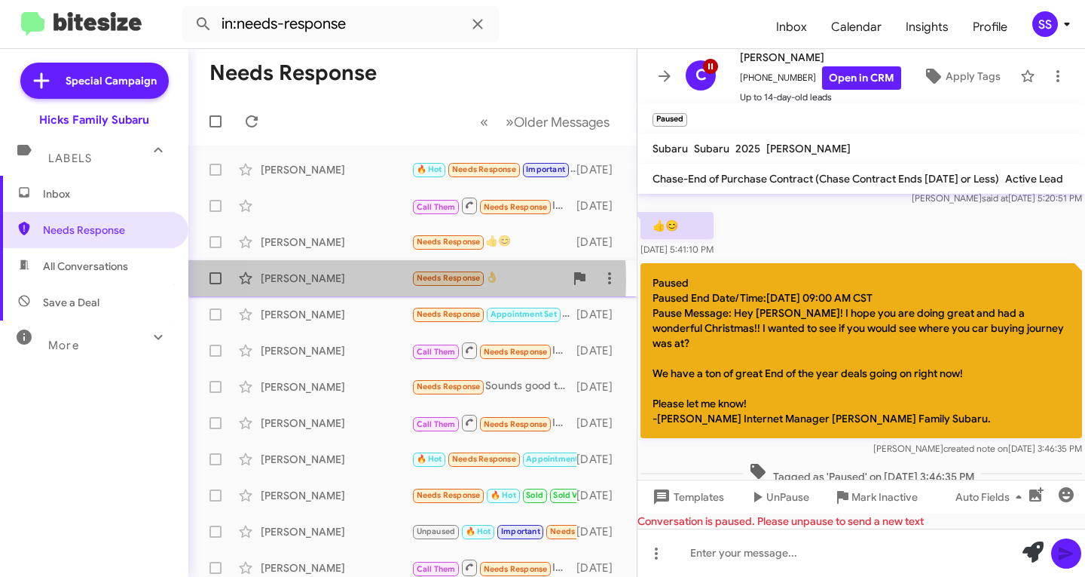
click at [341, 280] on div "[PERSON_NAME]" at bounding box center [336, 278] width 151 height 15
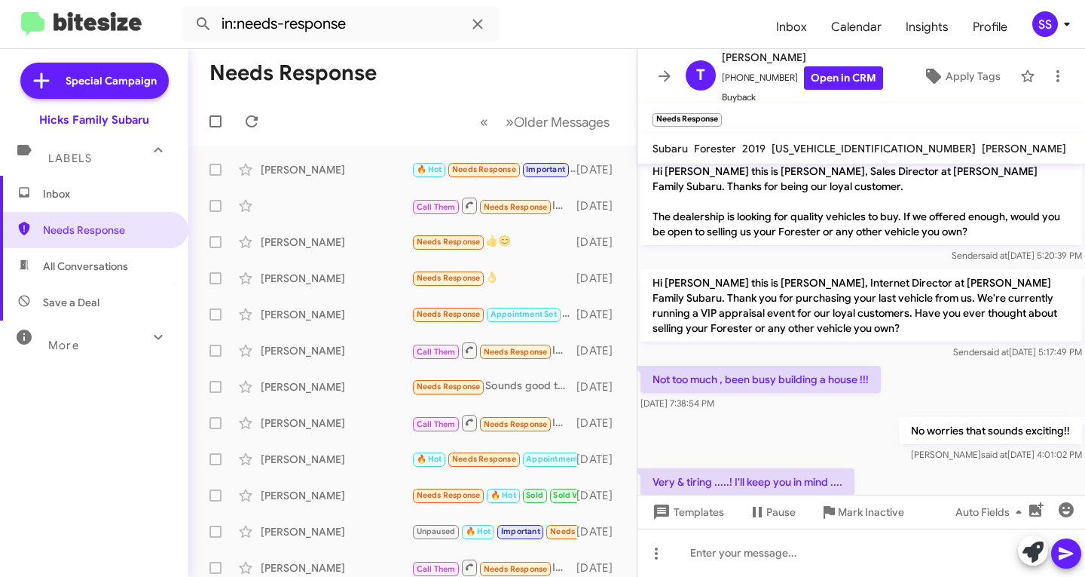
scroll to position [160, 0]
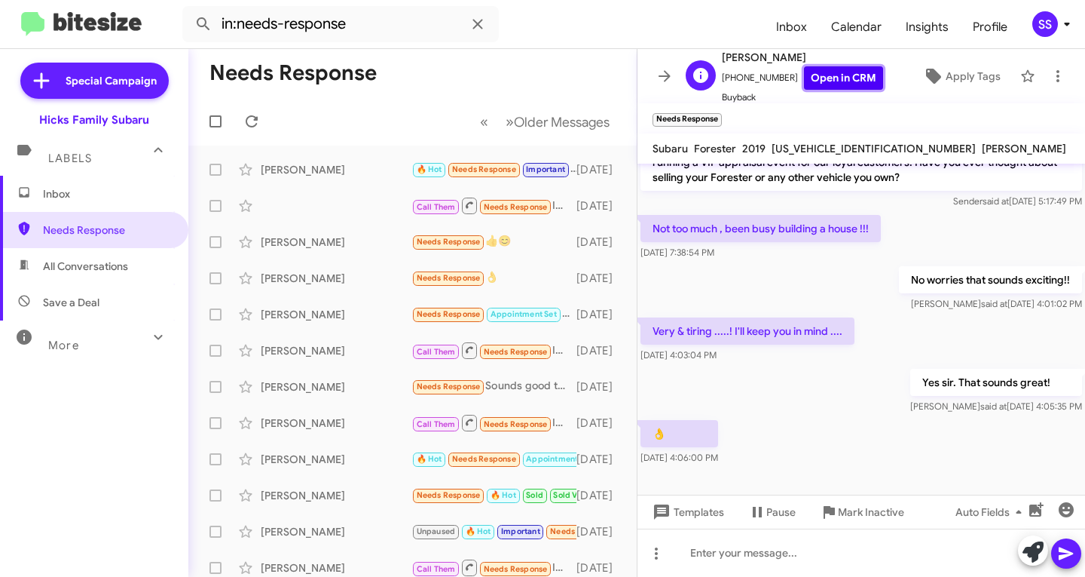
click at [833, 79] on link "Open in CRM" at bounding box center [843, 77] width 79 height 23
click at [769, 510] on span "Pause" at bounding box center [780, 511] width 29 height 27
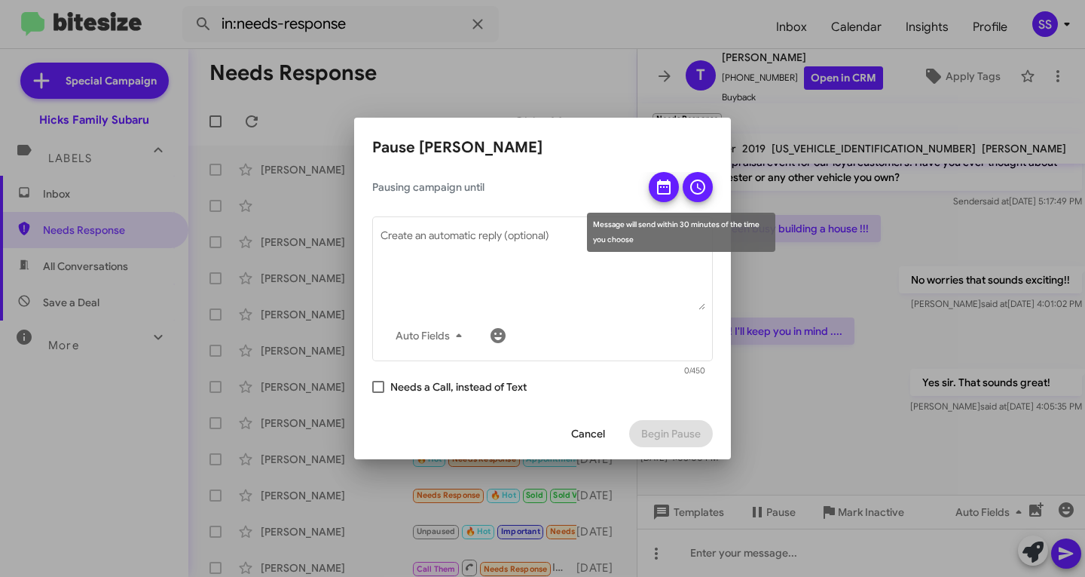
click at [662, 178] on icon at bounding box center [664, 187] width 18 height 18
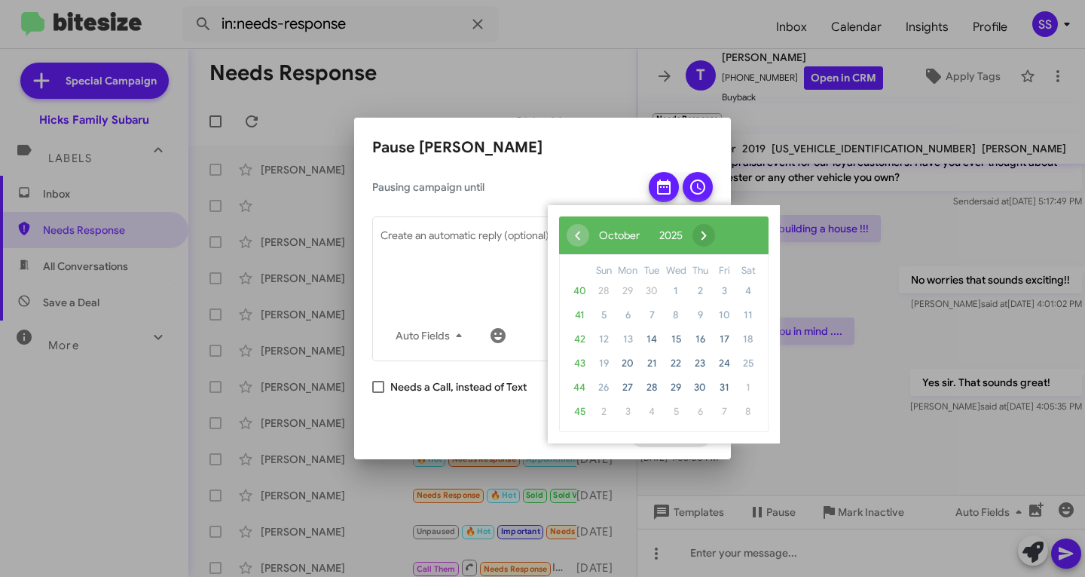
click at [715, 238] on span "›" at bounding box center [704, 235] width 23 height 23
click at [724, 239] on span "›" at bounding box center [713, 235] width 23 height 23
click at [701, 362] on span "25" at bounding box center [700, 363] width 24 height 24
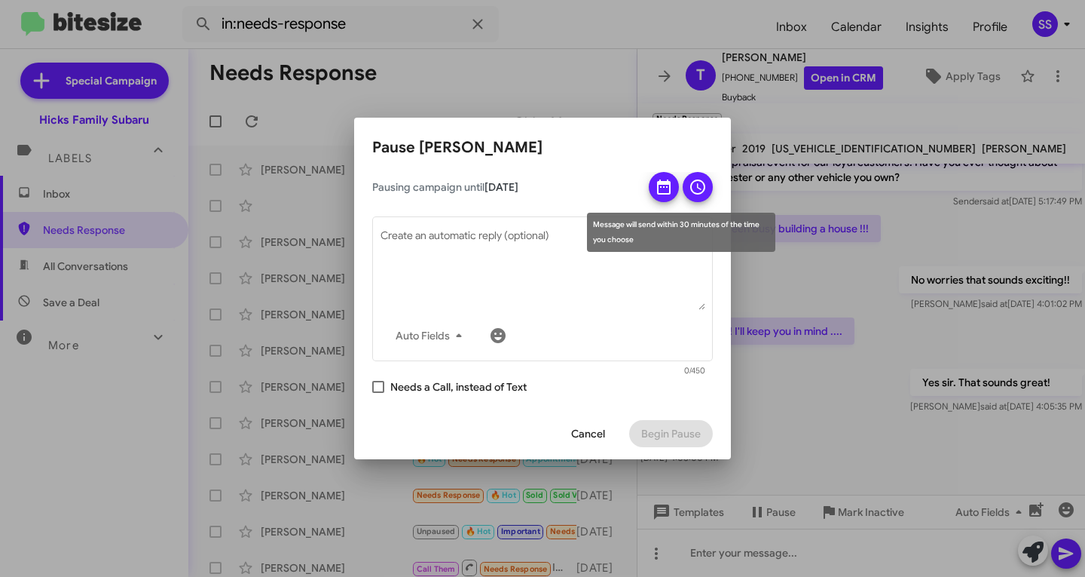
click at [703, 181] on icon at bounding box center [698, 187] width 18 height 18
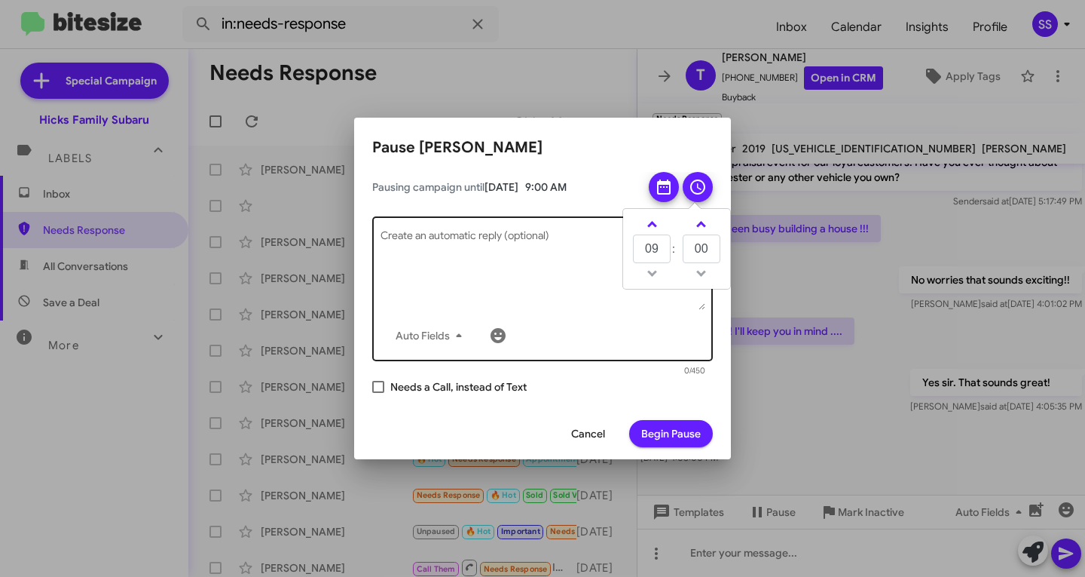
click at [455, 244] on textarea "Create an automatic reply (optional)" at bounding box center [543, 270] width 325 height 78
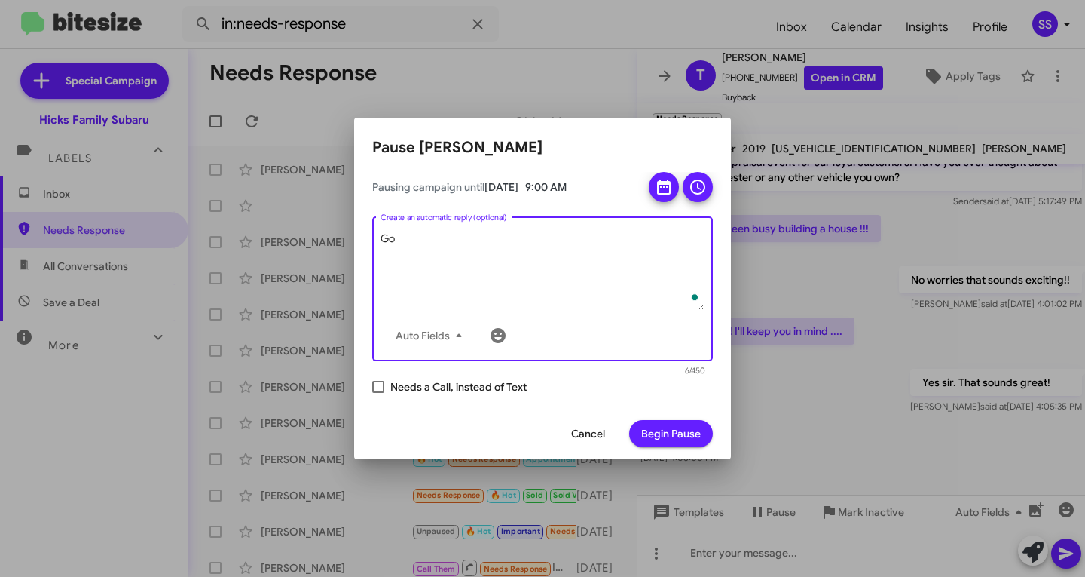
type textarea "G"
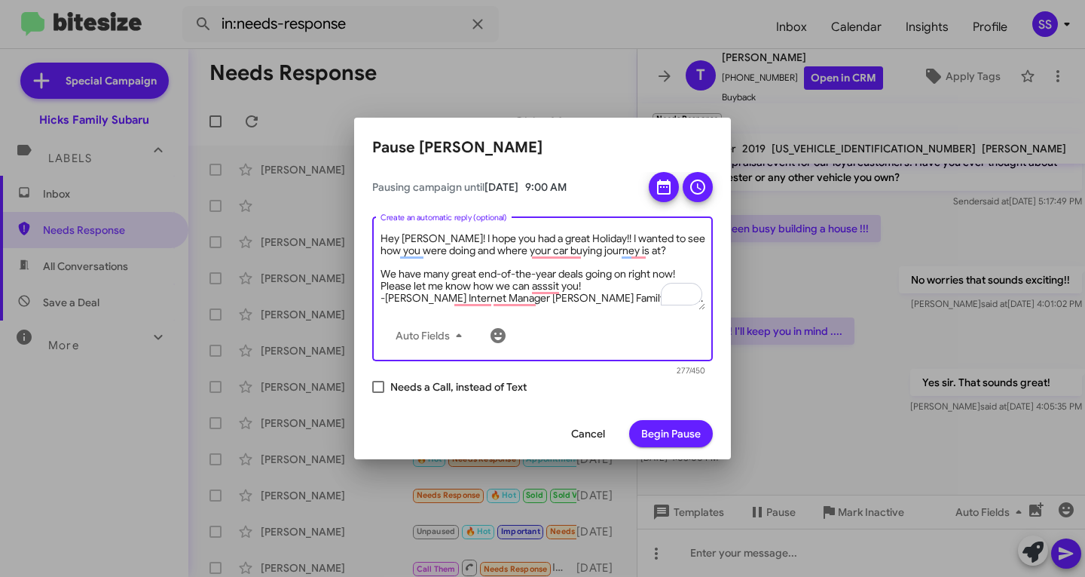
click at [678, 270] on textarea "Hey [PERSON_NAME]! I hope you had a great Holiday!! I wanted to see how you wer…" at bounding box center [543, 270] width 325 height 78
click at [592, 284] on textarea "Hey [PERSON_NAME]! I hope you had a great Holiday!! I wanted to see how you wer…" at bounding box center [543, 270] width 325 height 78
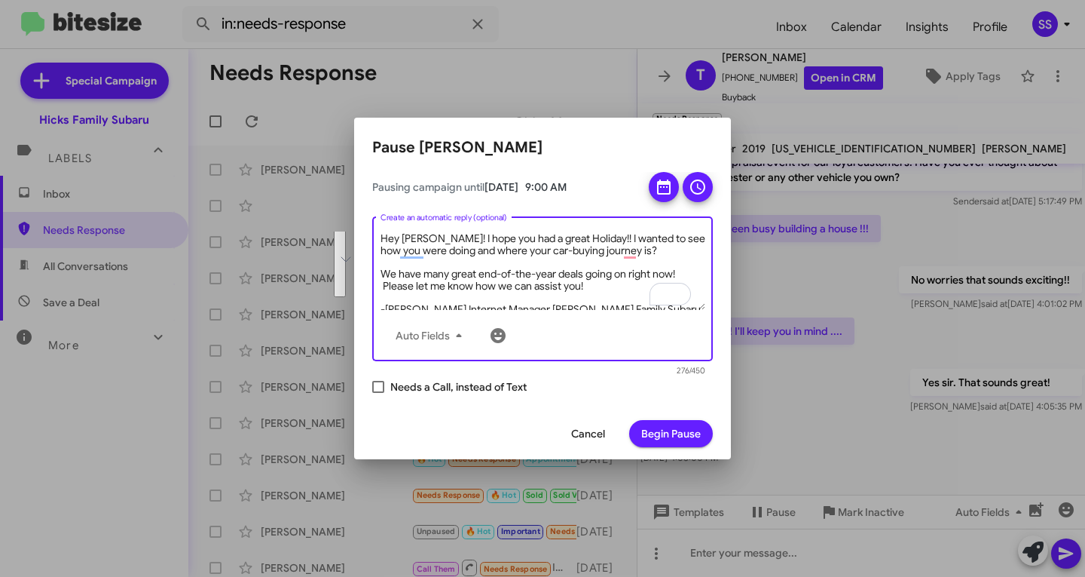
scroll to position [0, 0]
drag, startPoint x: 638, startPoint y: 304, endPoint x: 367, endPoint y: 231, distance: 280.4
click at [367, 231] on div "Pausing campaign until [DATE] 9:00 AM Hey [PERSON_NAME]! I hope you had a great…" at bounding box center [542, 290] width 377 height 236
type textarea "Hey [PERSON_NAME]! I hope you had a great Holiday!! I wanted to see how you wer…"
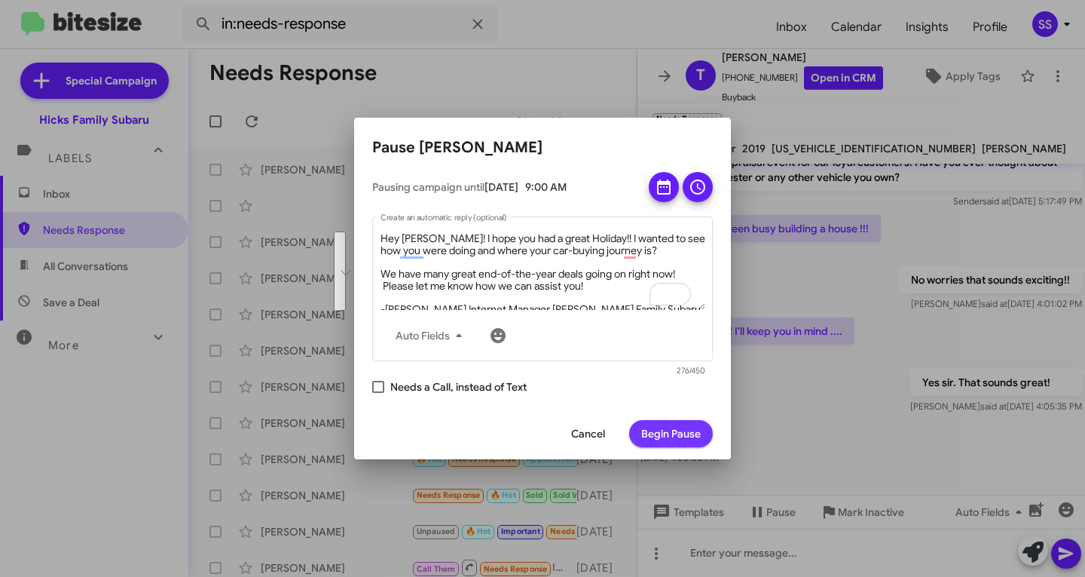
click at [657, 428] on span "Begin Pause" at bounding box center [671, 433] width 60 height 27
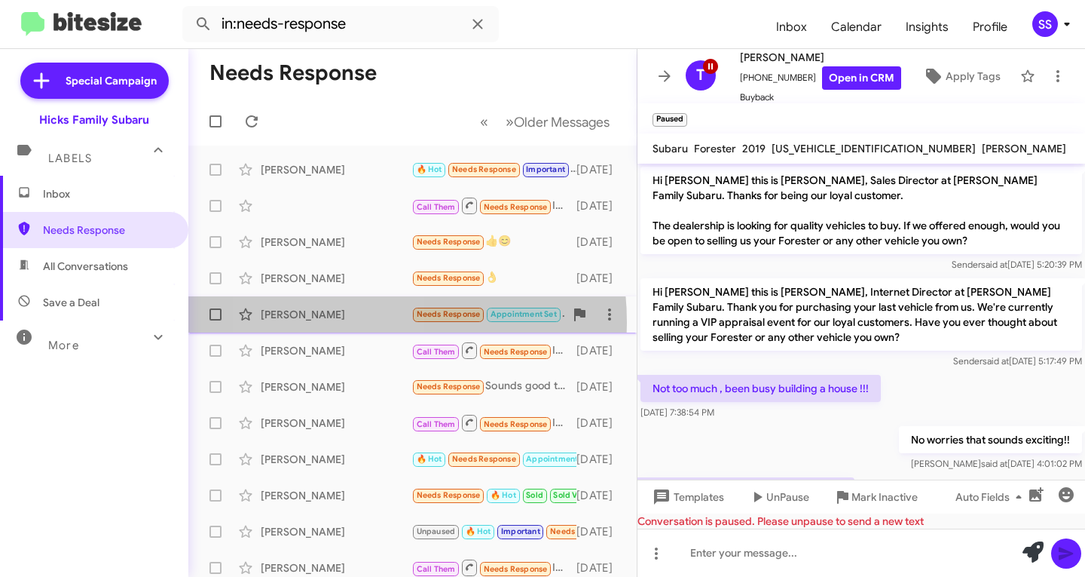
click at [334, 323] on div "[PERSON_NAME] Needs Response Appointment Set Not going to reschedule at this po…" at bounding box center [412, 314] width 424 height 30
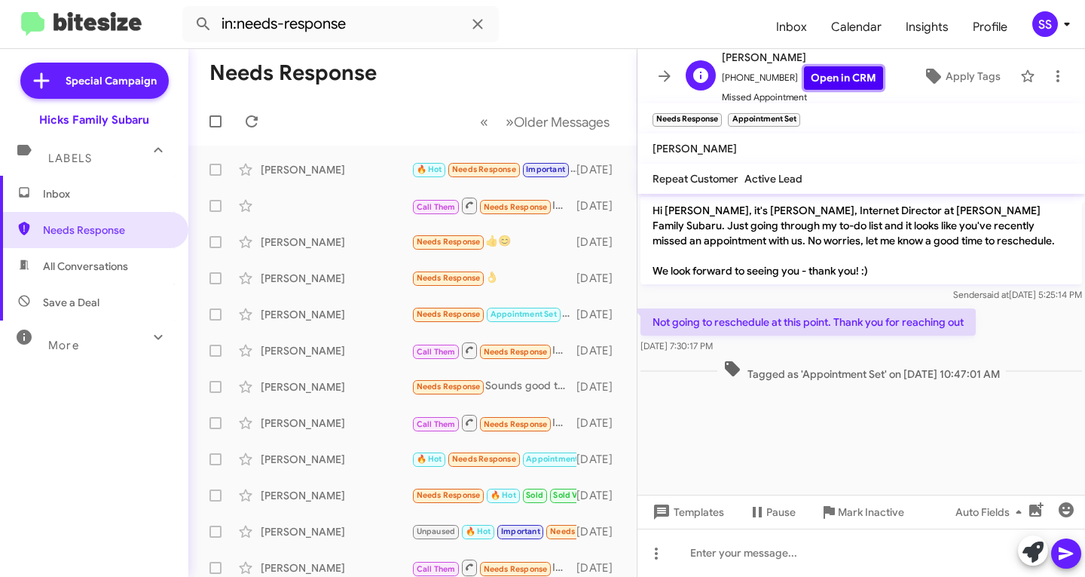
click at [827, 72] on link "Open in CRM" at bounding box center [843, 77] width 79 height 23
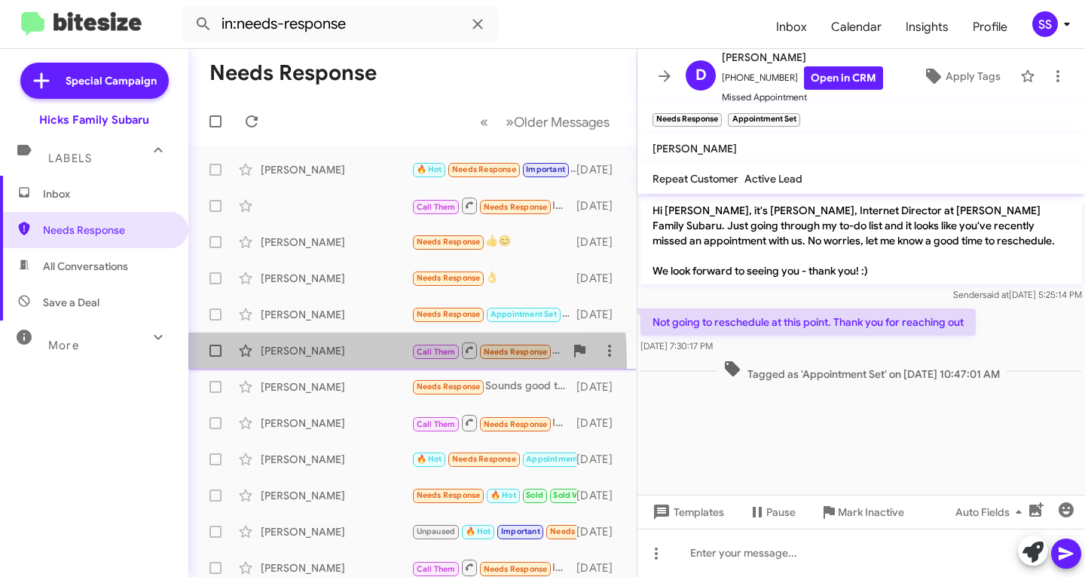
click at [318, 362] on div "[PERSON_NAME] Call Them Needs Response Inbound Call [DATE]" at bounding box center [412, 350] width 424 height 30
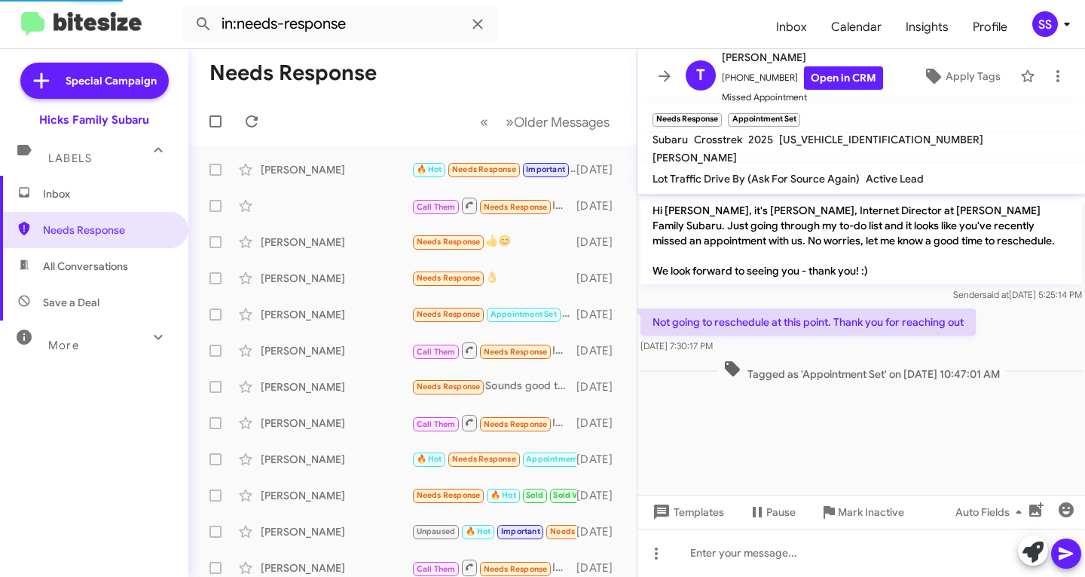
scroll to position [194, 0]
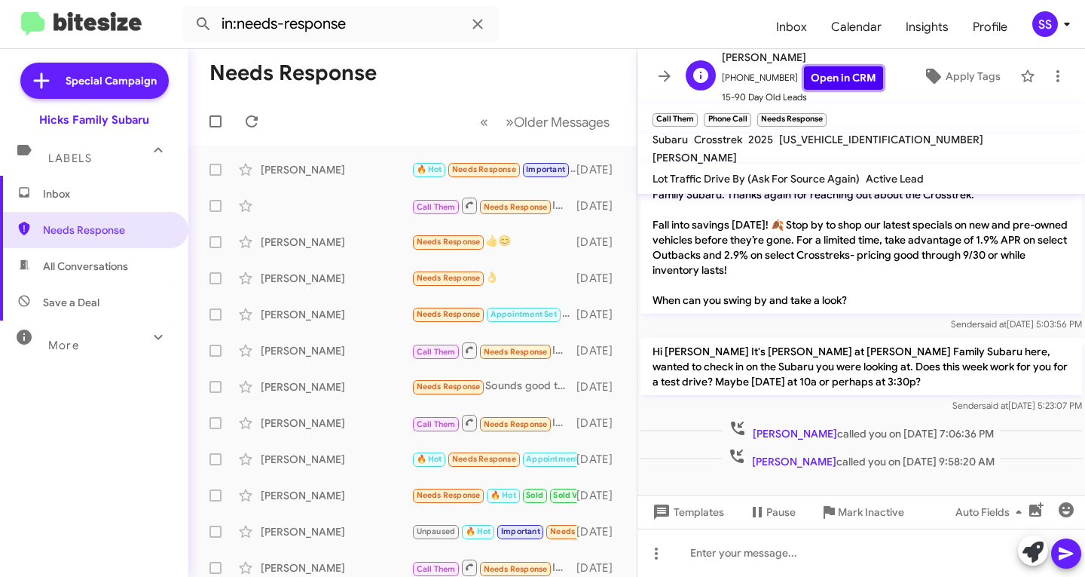
click at [826, 68] on link "Open in CRM" at bounding box center [843, 77] width 79 height 23
click at [339, 398] on div "[PERSON_NAME] Needs Response Sounds good thanks [DATE]" at bounding box center [412, 387] width 424 height 30
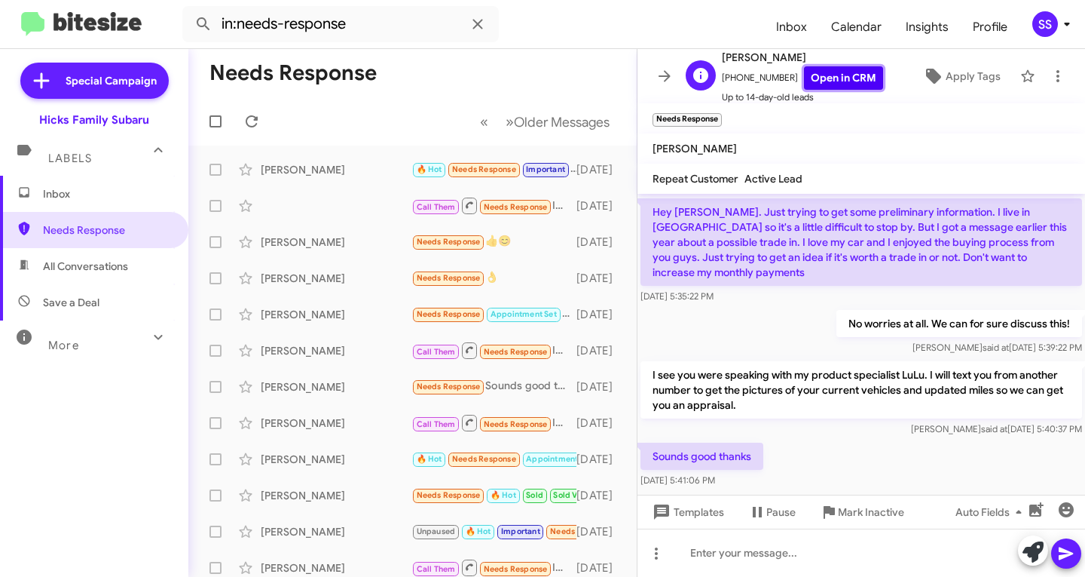
click at [840, 75] on link "Open in CRM" at bounding box center [843, 77] width 79 height 23
click at [324, 421] on div "[PERSON_NAME]" at bounding box center [336, 422] width 151 height 15
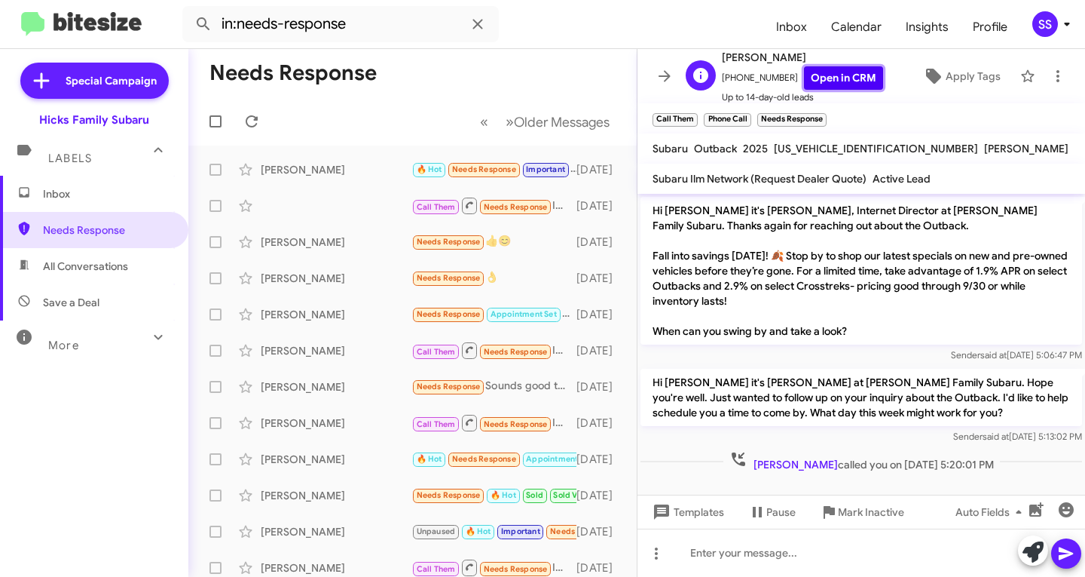
click at [840, 81] on link "Open in CRM" at bounding box center [843, 77] width 79 height 23
click at [320, 413] on div "[PERSON_NAME] Call Them Needs Response Inbound Call [DATE]" at bounding box center [412, 423] width 424 height 30
click at [329, 463] on div "[PERSON_NAME]" at bounding box center [336, 458] width 151 height 15
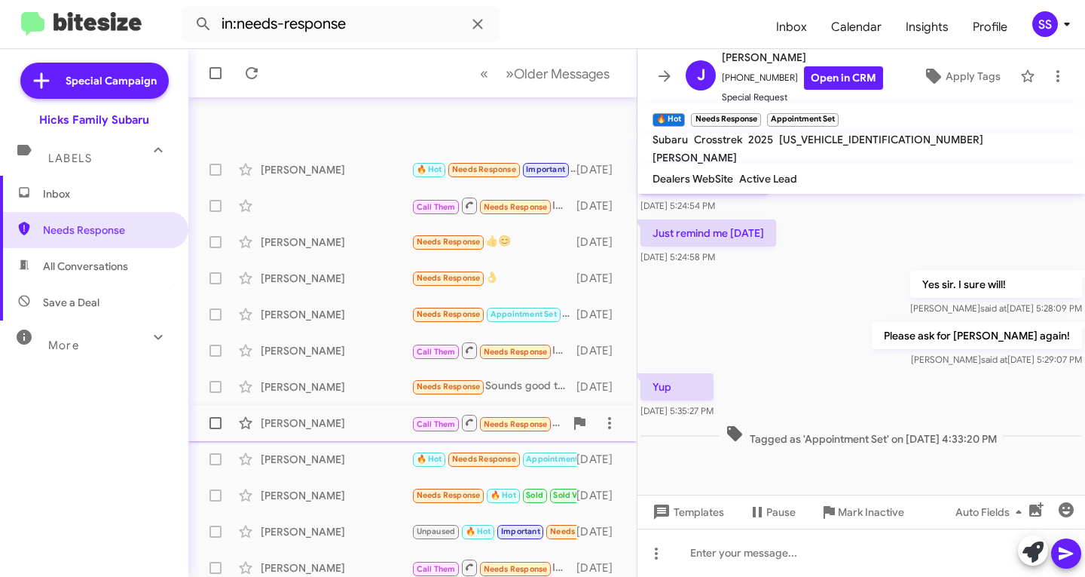
scroll to position [75, 0]
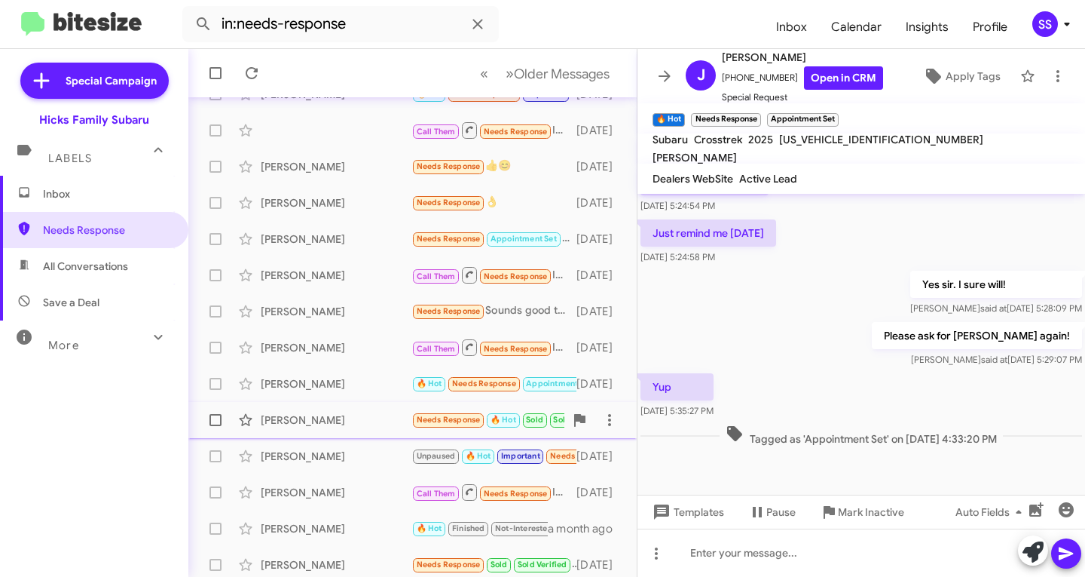
click at [301, 421] on div "[PERSON_NAME]" at bounding box center [336, 419] width 151 height 15
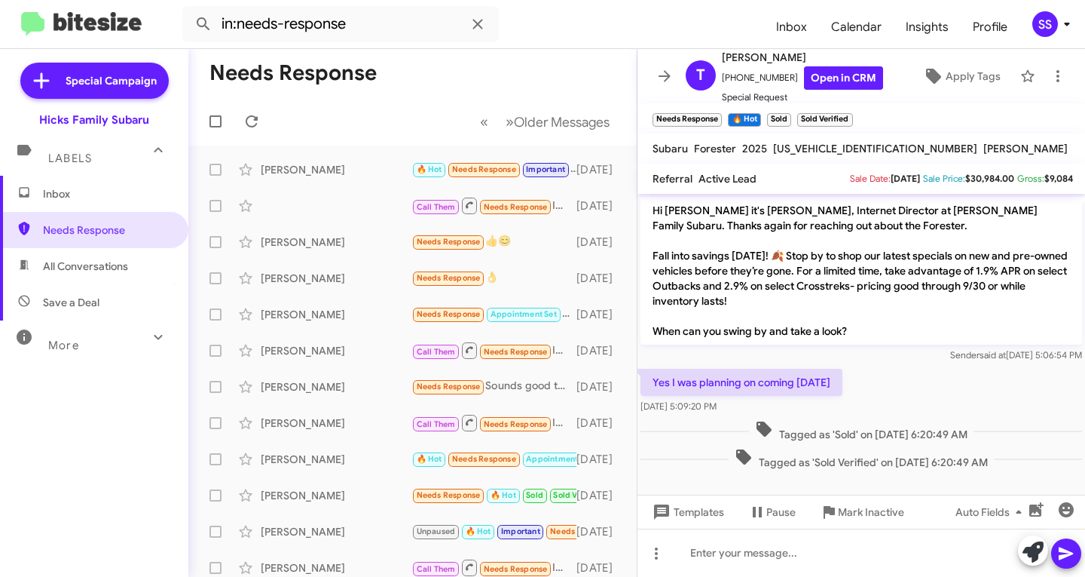
click at [51, 194] on span "Inbox" at bounding box center [107, 193] width 128 height 15
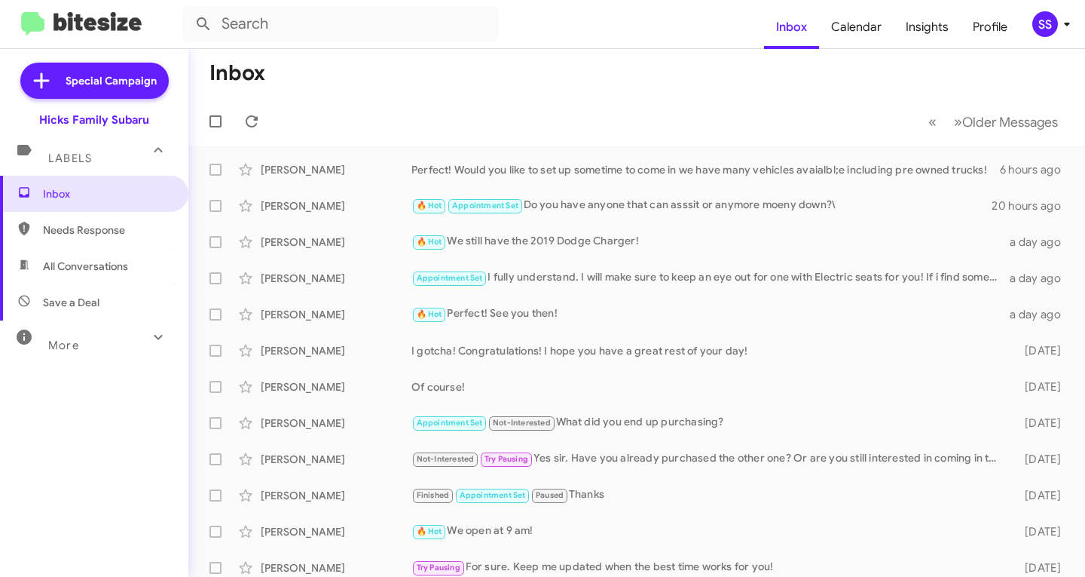
click at [115, 306] on span "Save a Deal" at bounding box center [94, 302] width 188 height 36
type input "in:not-interested"
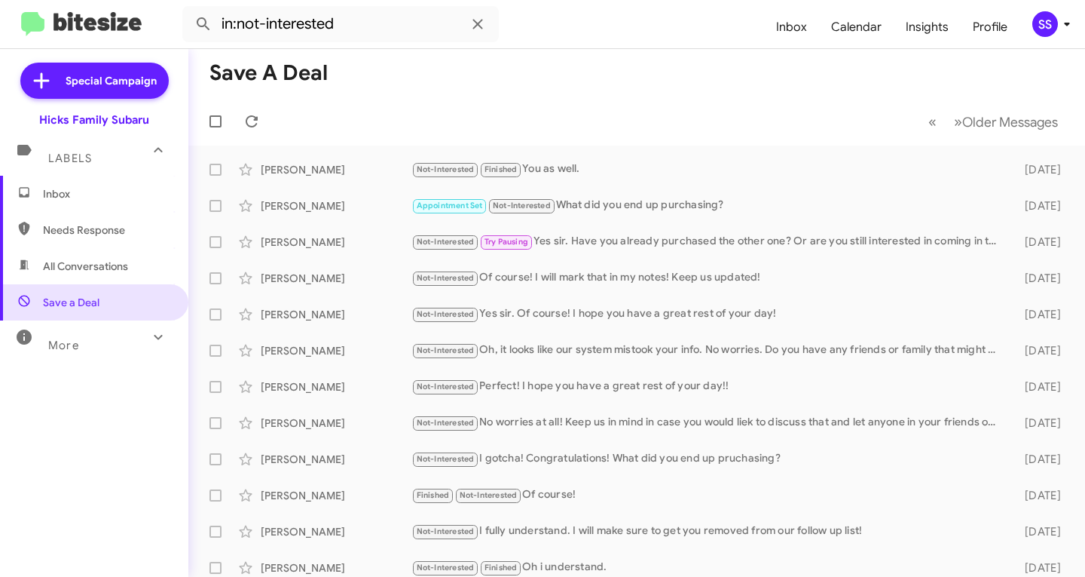
click at [149, 332] on icon at bounding box center [158, 337] width 18 height 18
click at [97, 200] on span "Inbox" at bounding box center [107, 193] width 128 height 15
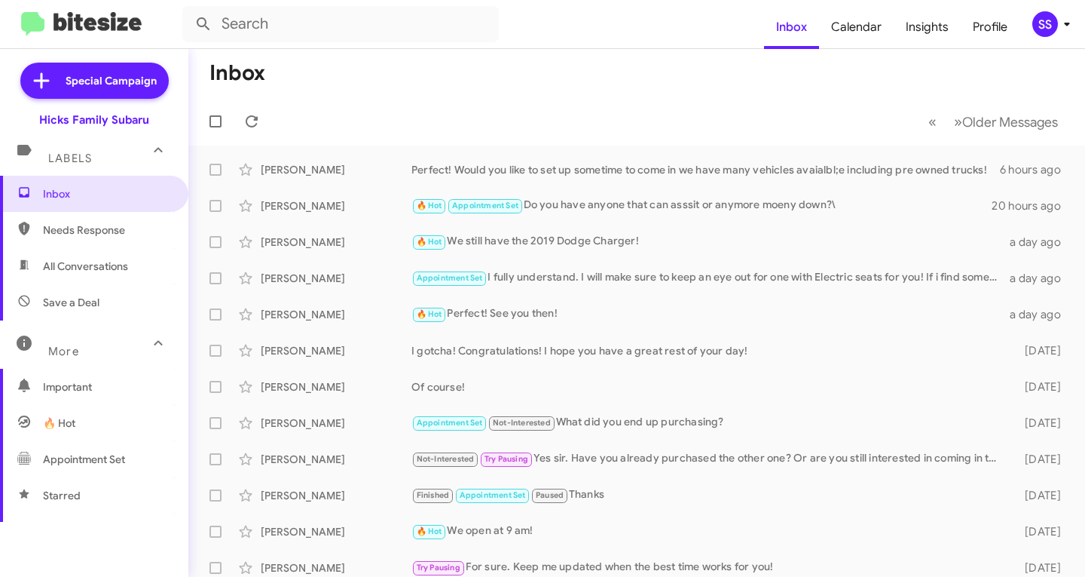
click at [149, 346] on icon at bounding box center [158, 343] width 18 height 18
click at [81, 304] on span "Save a Deal" at bounding box center [71, 302] width 57 height 15
type input "in:not-interested"
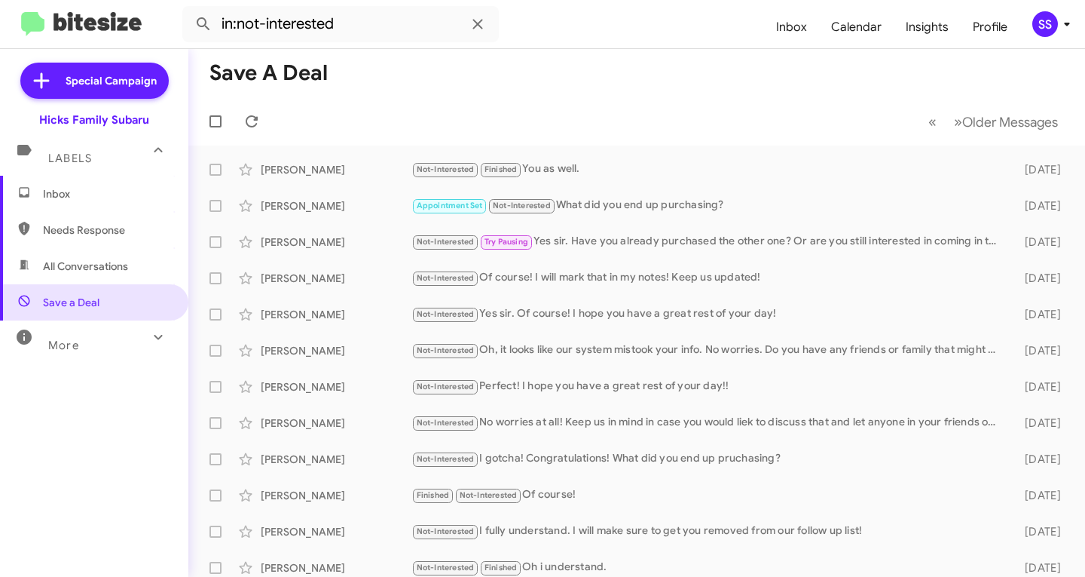
click at [108, 197] on span "Inbox" at bounding box center [107, 193] width 128 height 15
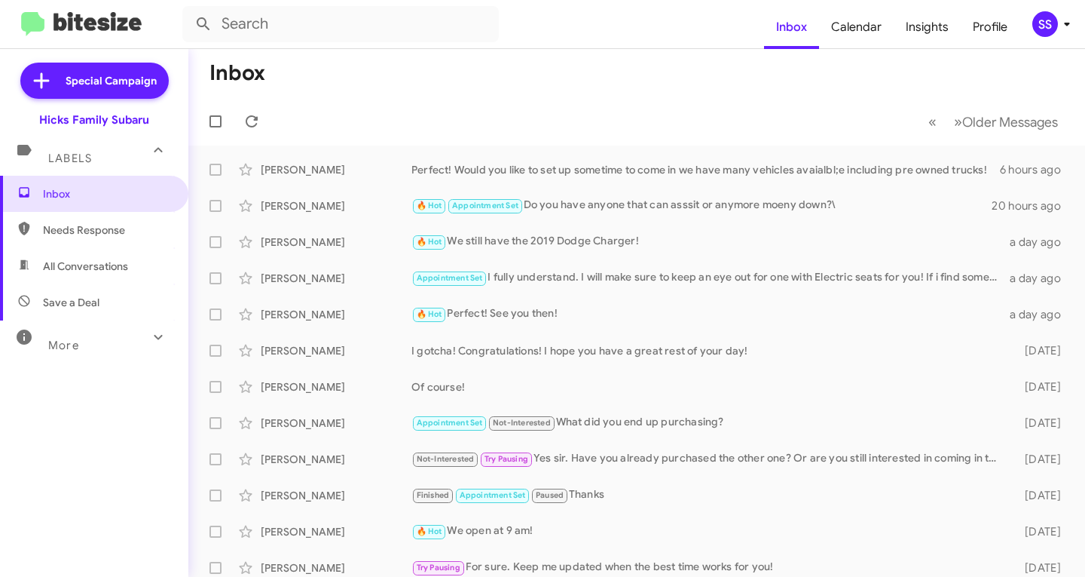
click at [122, 343] on div "More" at bounding box center [79, 339] width 134 height 28
click at [129, 343] on div "More" at bounding box center [79, 345] width 134 height 28
click at [87, 226] on span "Needs Response" at bounding box center [107, 229] width 128 height 15
type input "in:needs-response"
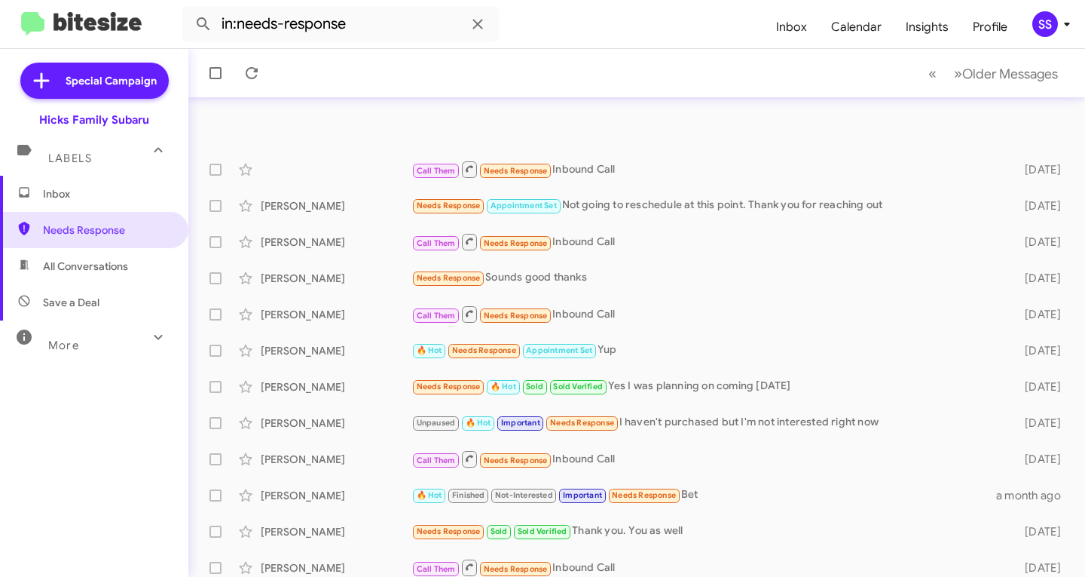
scroll to position [298, 0]
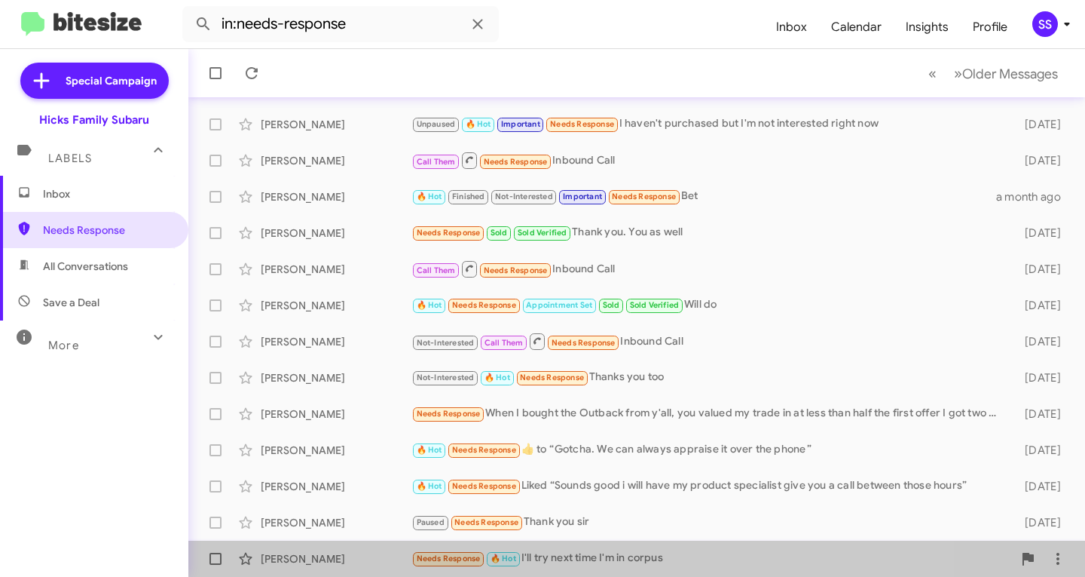
click at [668, 555] on div "Needs Response 🔥 Hot I'll try next time I'm in corpus" at bounding box center [711, 557] width 601 height 17
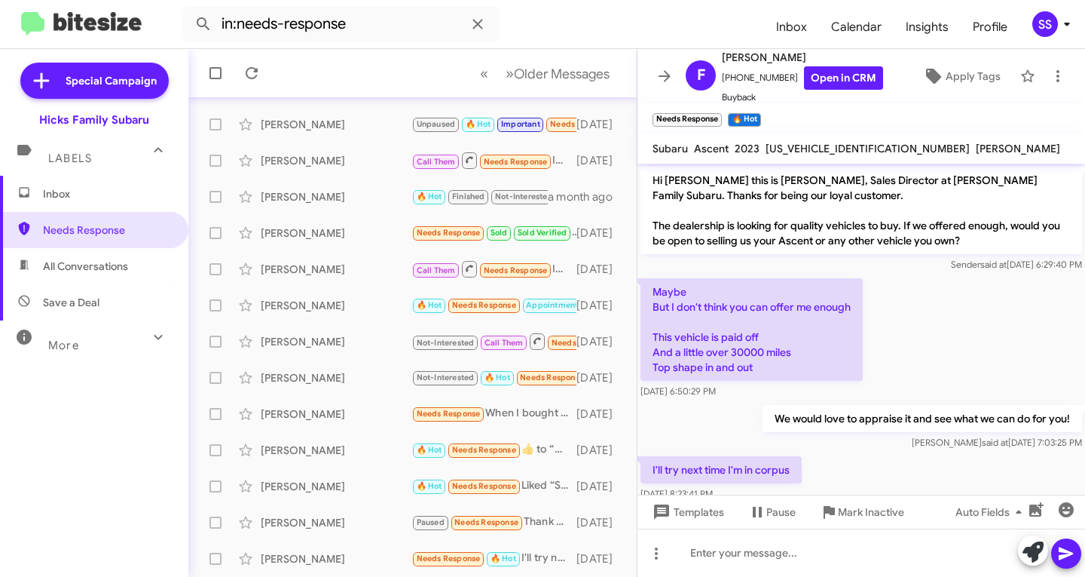
scroll to position [25, 0]
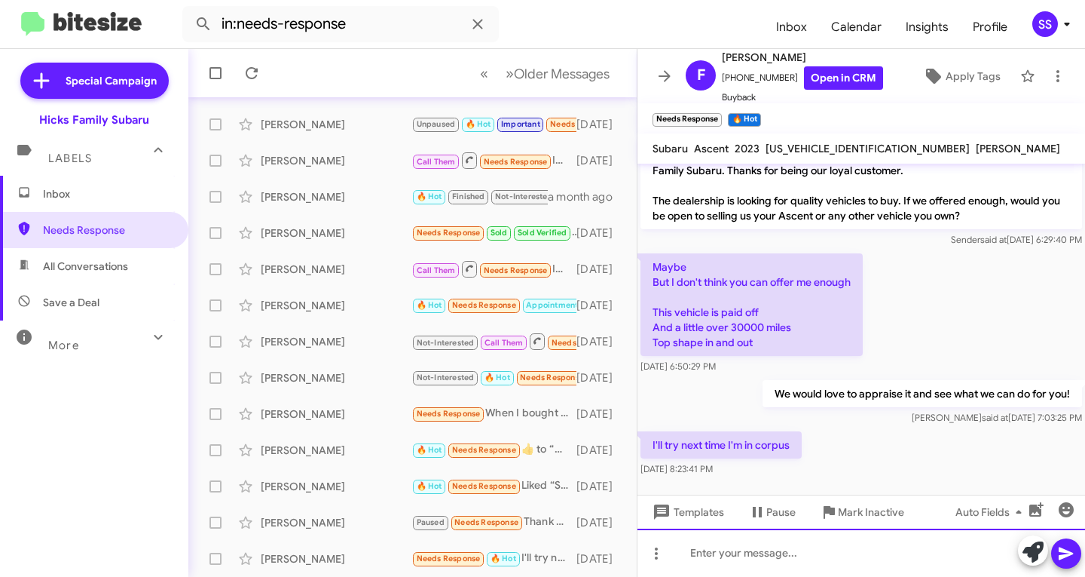
click at [802, 558] on div at bounding box center [862, 552] width 448 height 48
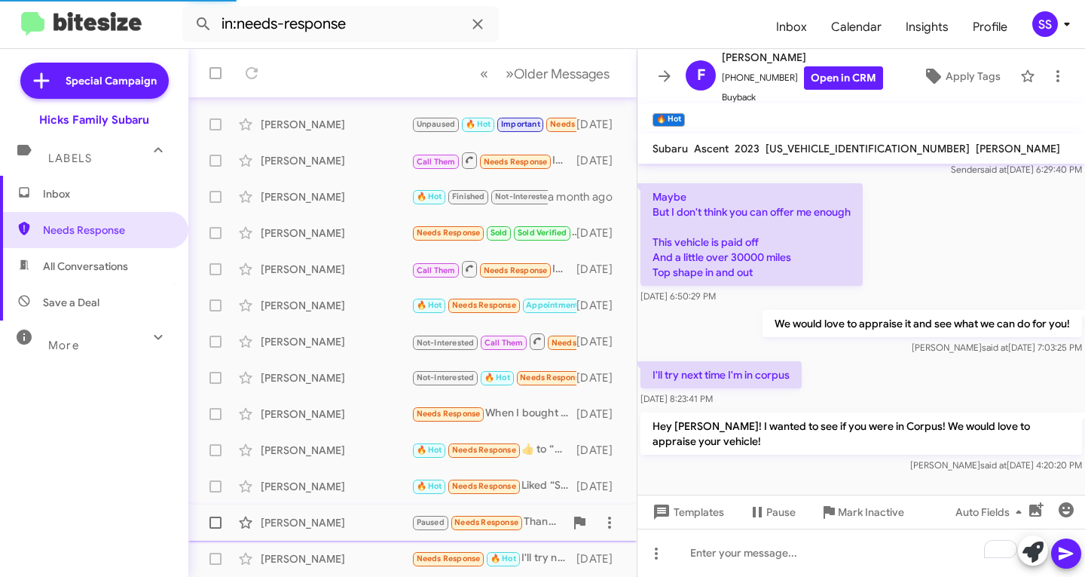
click at [312, 523] on div "[PERSON_NAME]" at bounding box center [336, 522] width 151 height 15
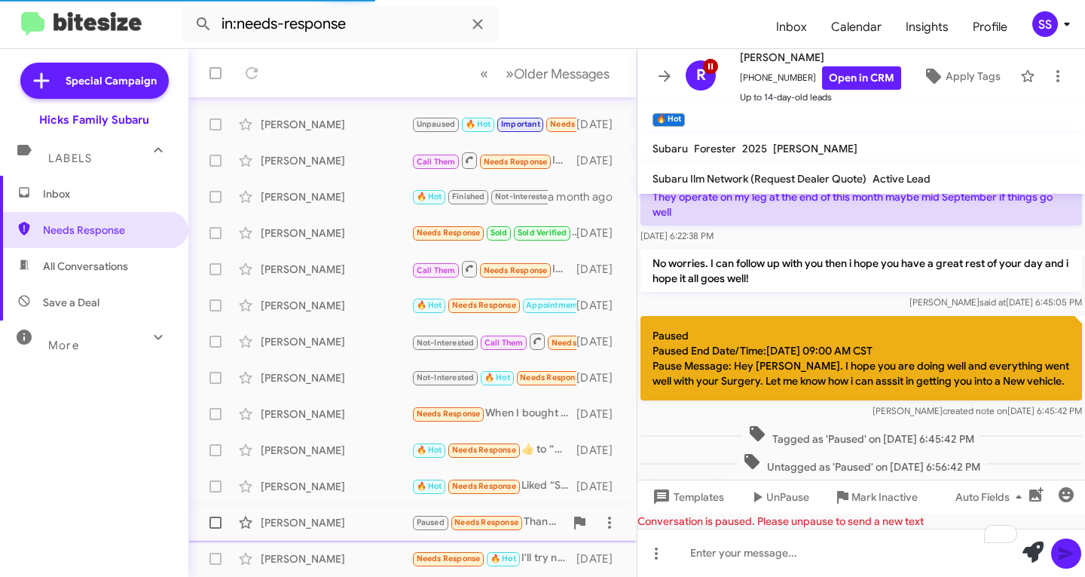
scroll to position [155, 0]
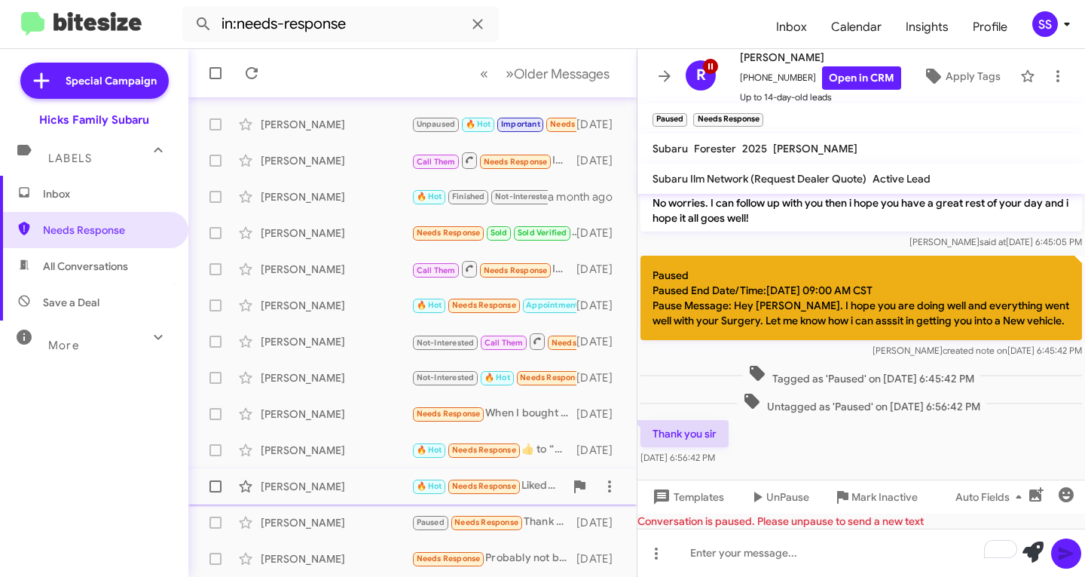
click at [310, 488] on div "[PERSON_NAME]" at bounding box center [336, 486] width 151 height 15
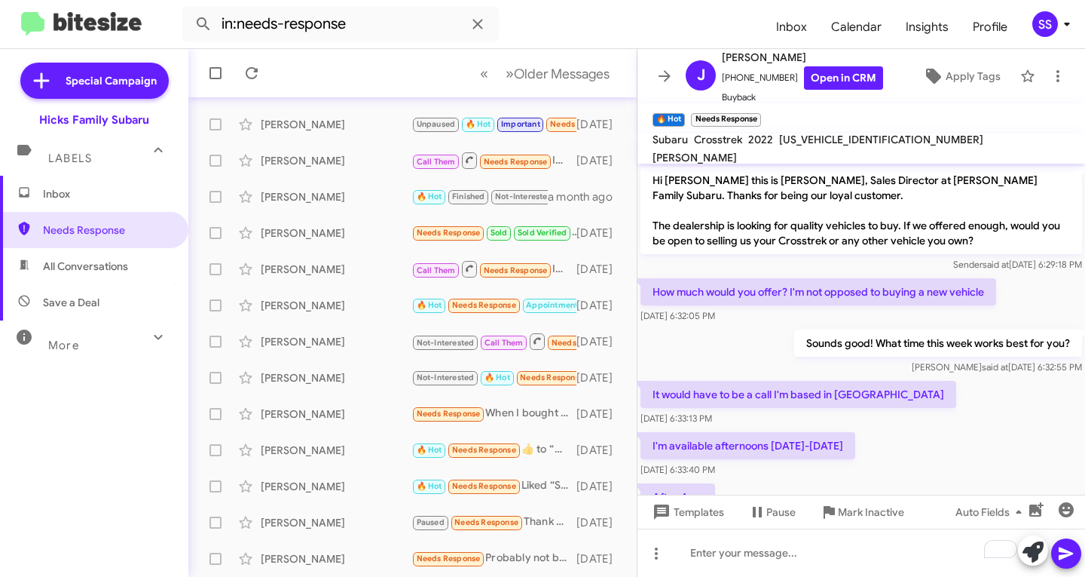
scroll to position [185, 0]
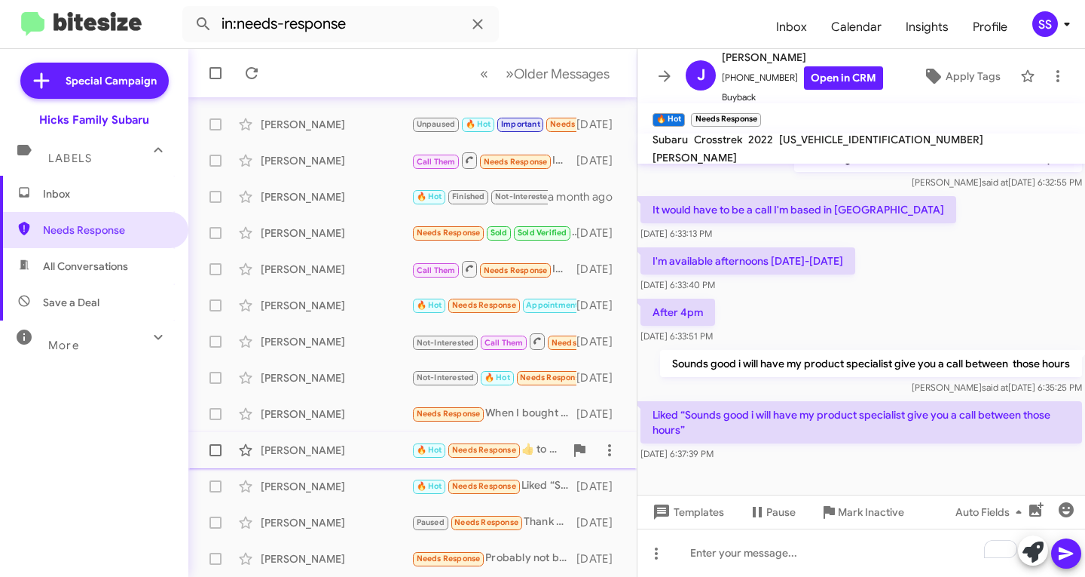
click at [310, 453] on div "[PERSON_NAME]" at bounding box center [336, 449] width 151 height 15
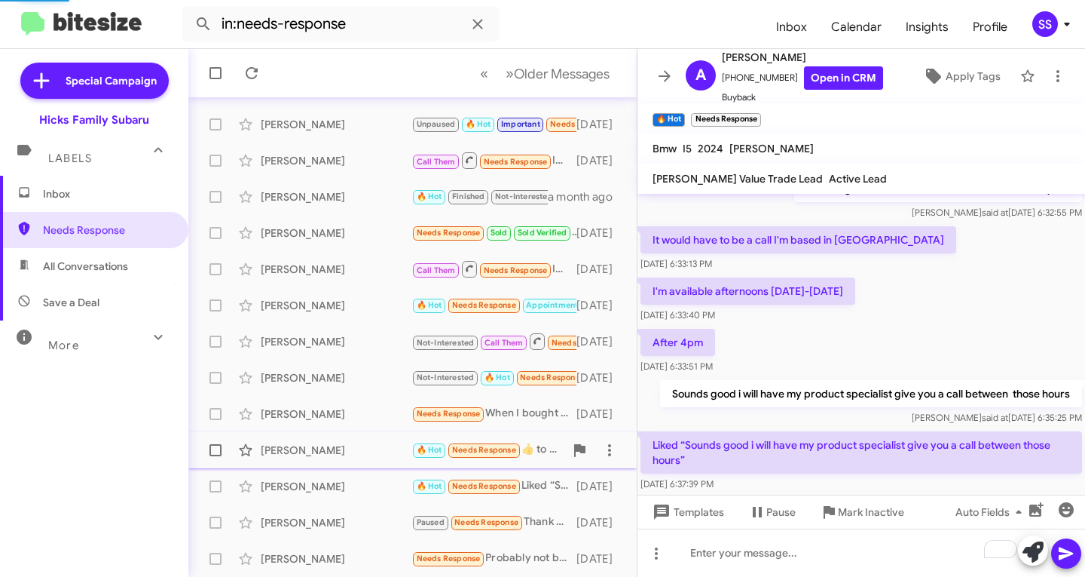
scroll to position [240, 0]
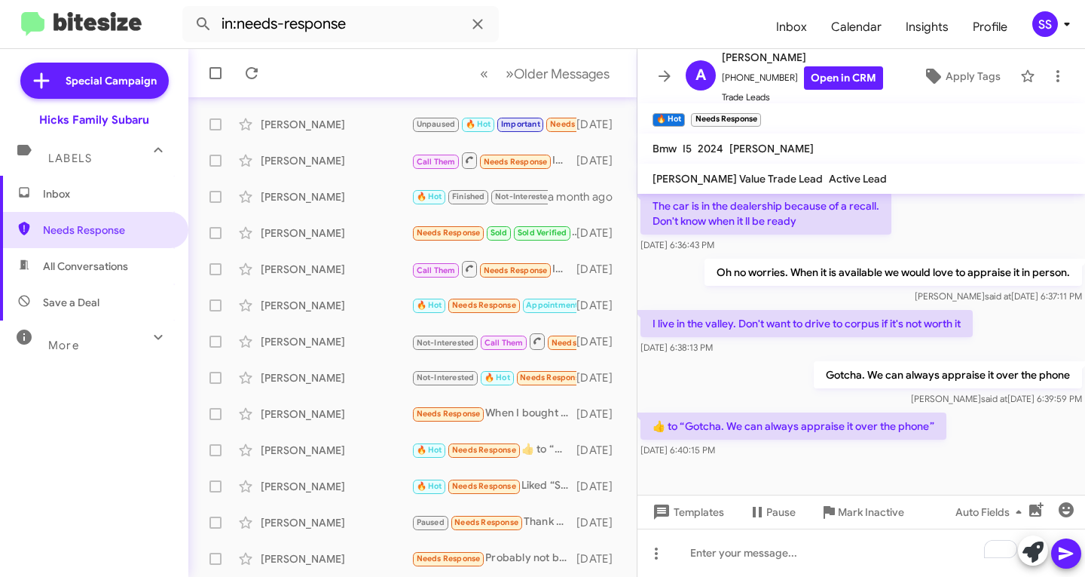
click at [87, 174] on mat-expansion-panel-header "Labels" at bounding box center [94, 151] width 188 height 48
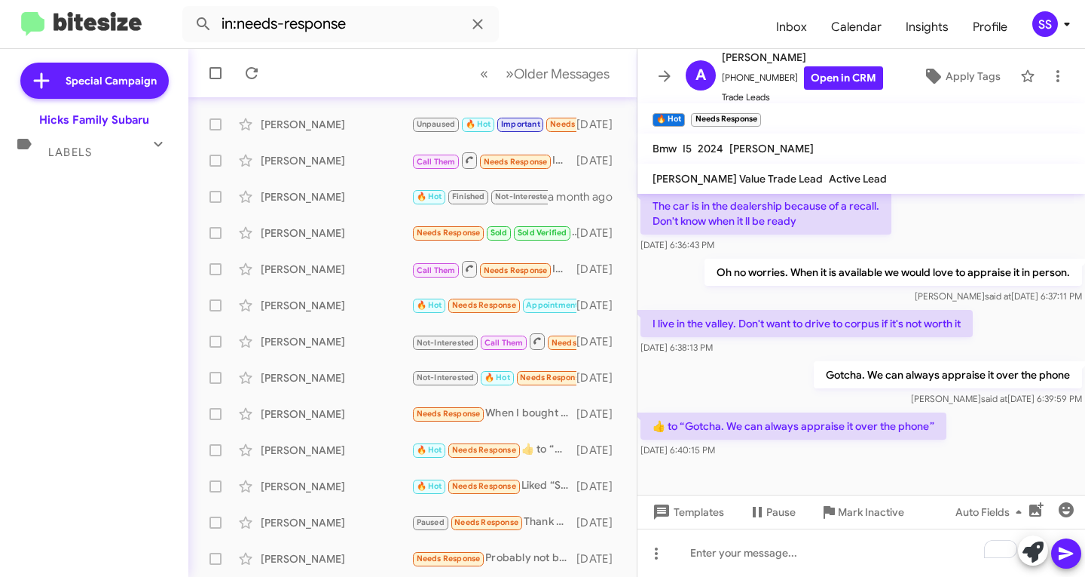
click at [94, 187] on div "Special Campaign [PERSON_NAME] Family Subaru Labels Inbox Needs Response All Co…" at bounding box center [94, 309] width 188 height 521
click at [114, 135] on div "Labels" at bounding box center [79, 146] width 134 height 28
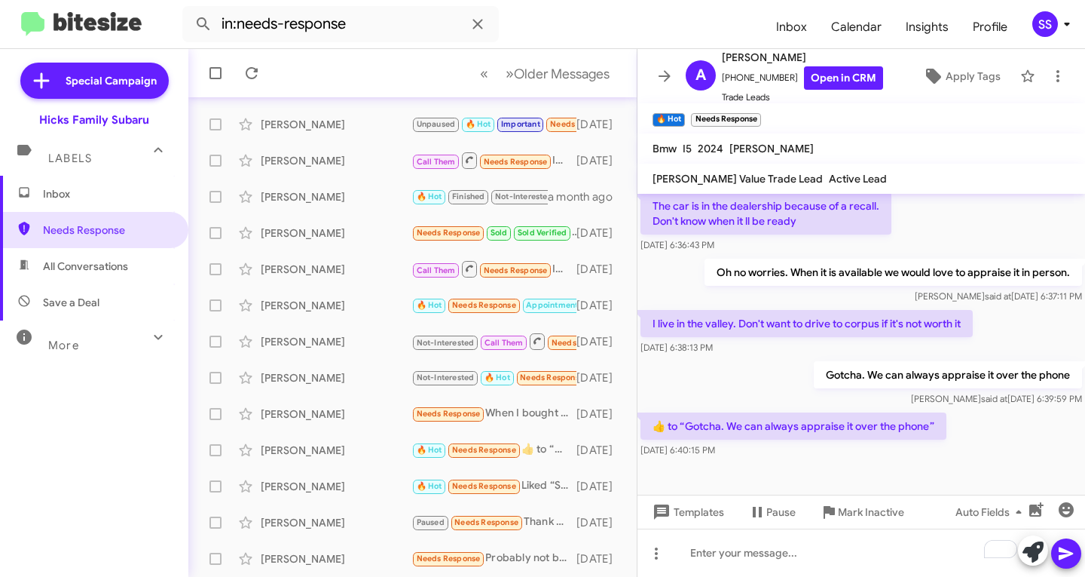
click at [69, 183] on span "Inbox" at bounding box center [94, 194] width 188 height 36
